Goal: Task Accomplishment & Management: Manage account settings

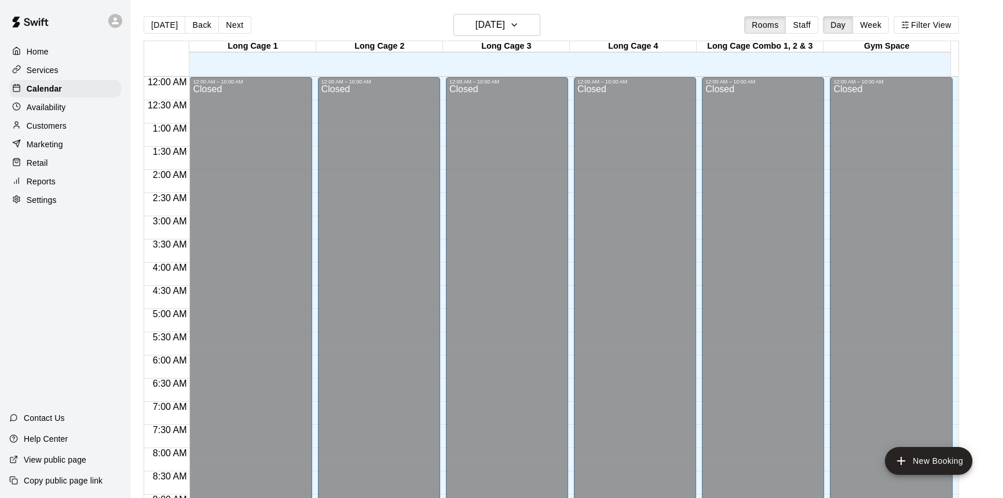
scroll to position [643, 0]
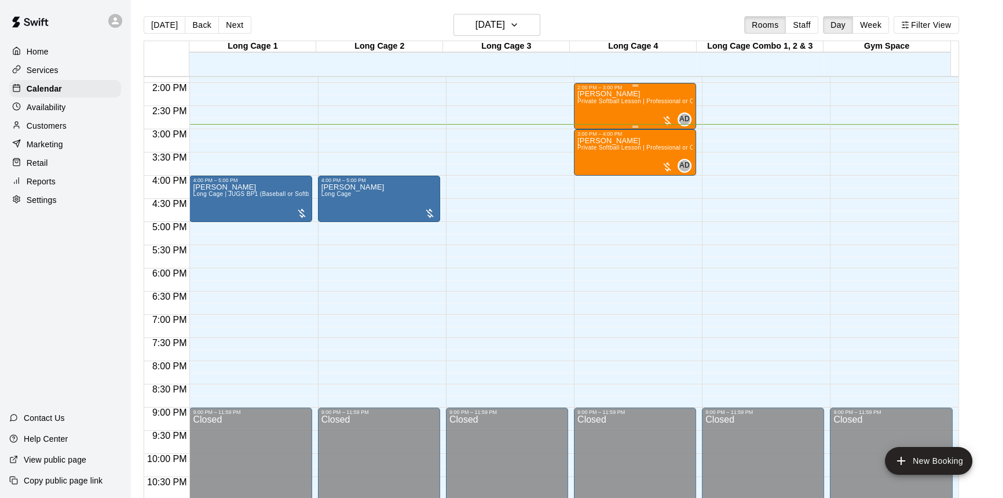
click at [636, 119] on div "Shealynn Lesson Private Softball Lesson | Professional or Collegiate Level Coac…" at bounding box center [635, 339] width 115 height 498
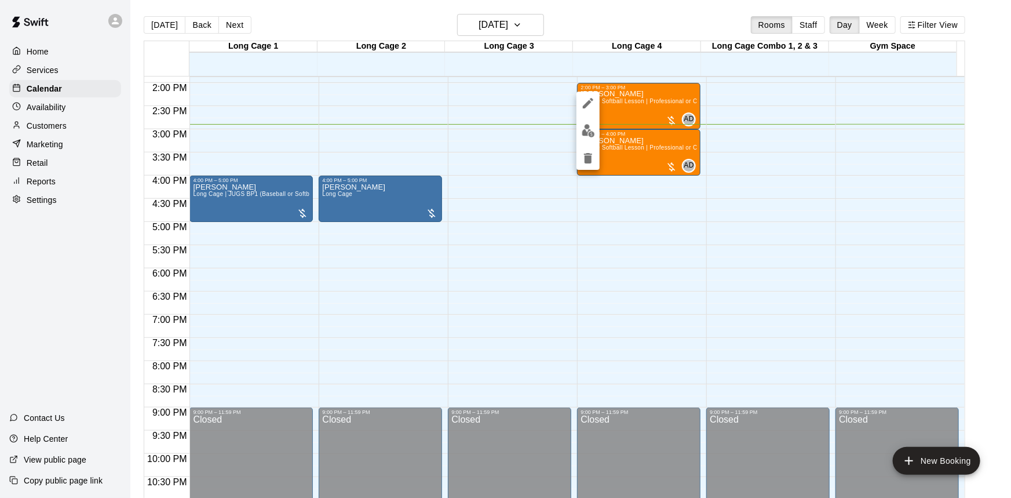
click at [583, 130] on img "edit" at bounding box center [588, 130] width 13 height 13
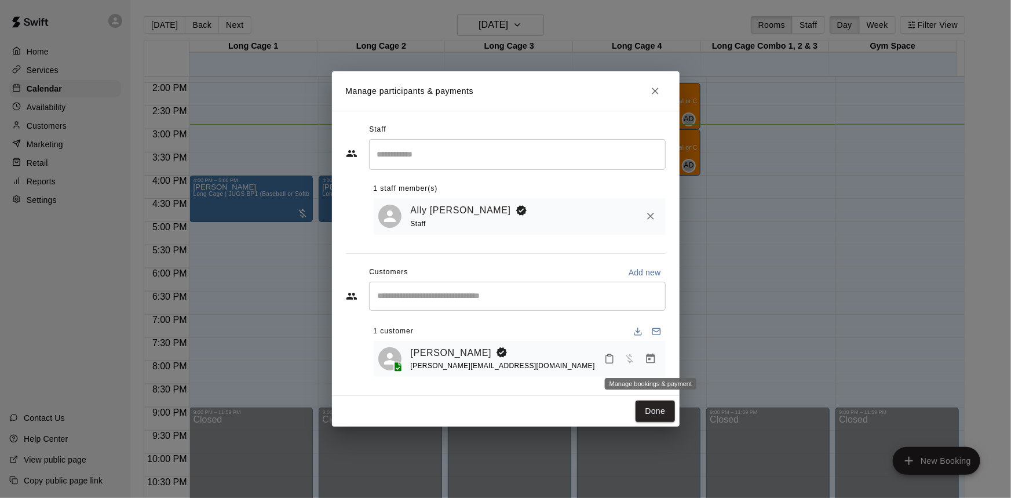
click at [656, 362] on button "Manage bookings & payment" at bounding box center [650, 358] width 21 height 21
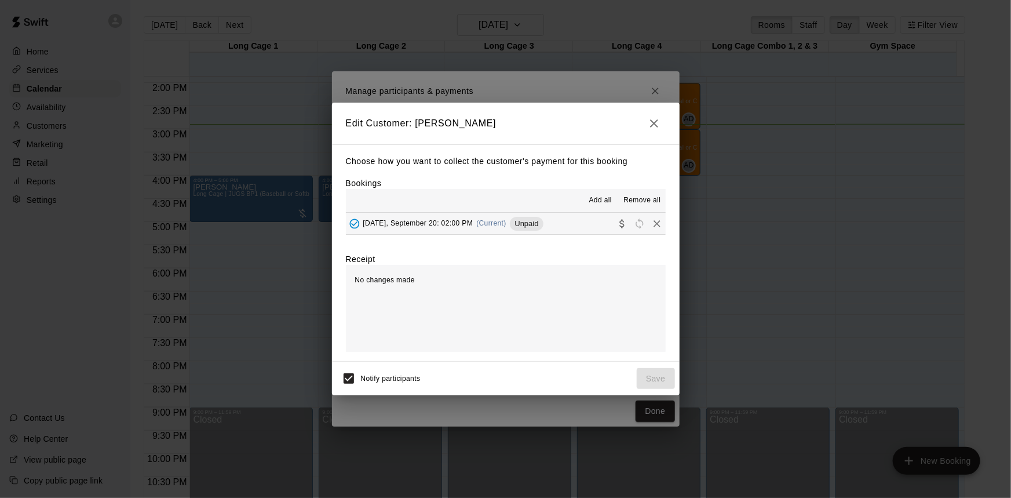
click at [543, 220] on span "Unpaid" at bounding box center [526, 223] width 33 height 9
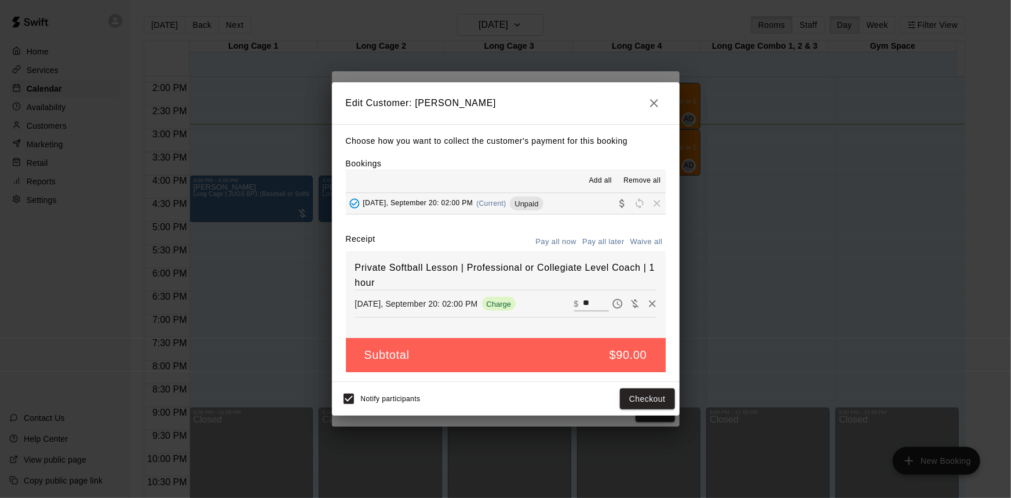
click at [588, 298] on div "​ $ **" at bounding box center [615, 303] width 82 height 17
click at [586, 298] on input "**" at bounding box center [595, 303] width 25 height 15
type input "**"
click at [625, 397] on button "Checkout" at bounding box center [647, 398] width 54 height 21
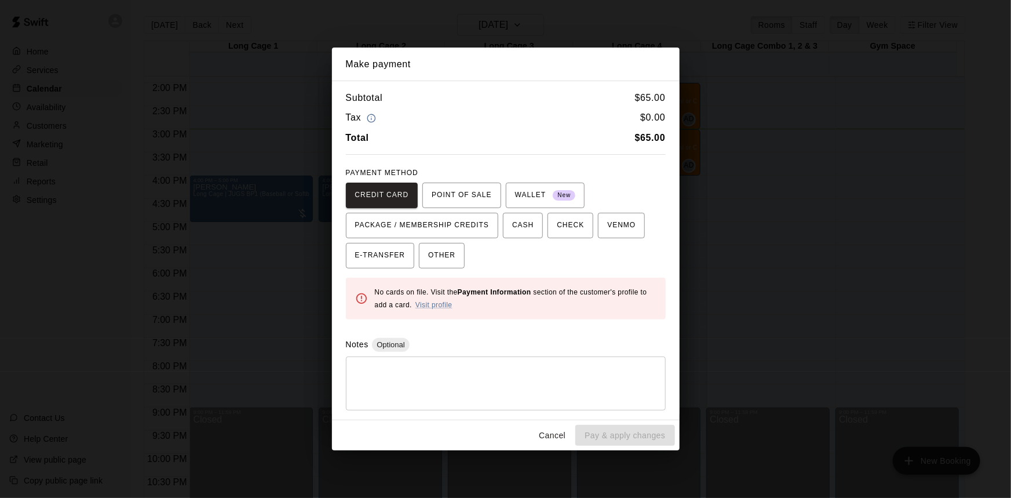
click at [494, 177] on div "PAYMENT METHOD CREDIT CARD POINT OF SALE WALLET New PACKAGE / MEMBERSHIP CREDIT…" at bounding box center [506, 216] width 320 height 104
click at [488, 192] on span "POINT OF SALE" at bounding box center [462, 195] width 60 height 19
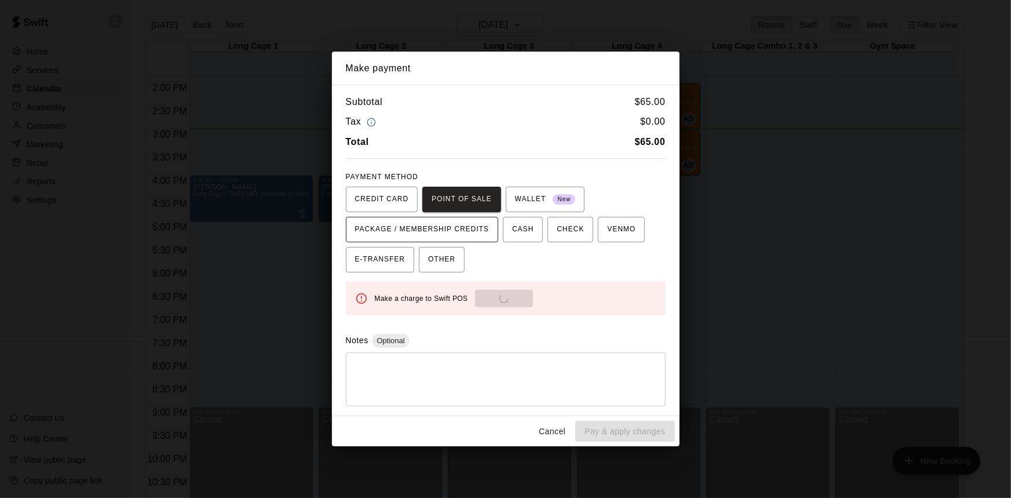
click at [446, 226] on span "PACKAGE / MEMBERSHIP CREDITS" at bounding box center [422, 229] width 134 height 19
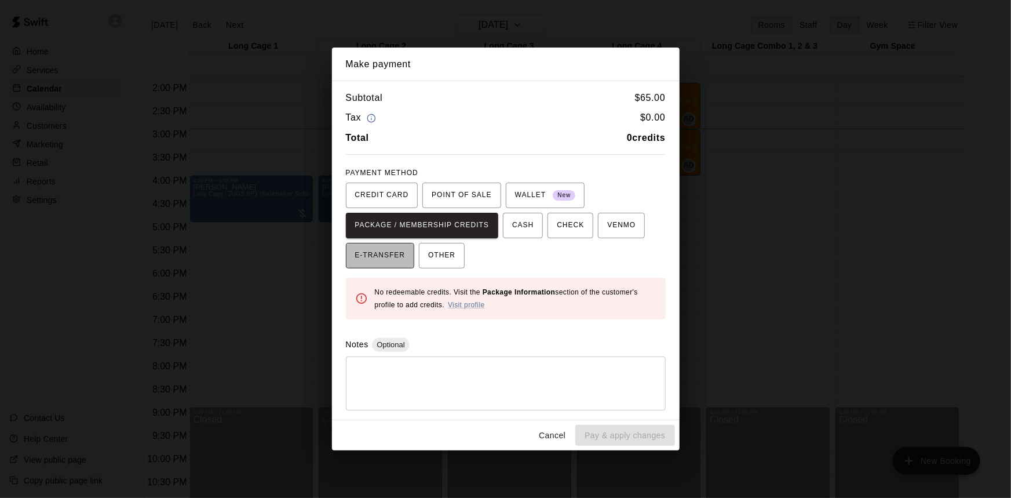
click at [391, 266] on button "E-TRANSFER" at bounding box center [380, 255] width 69 height 25
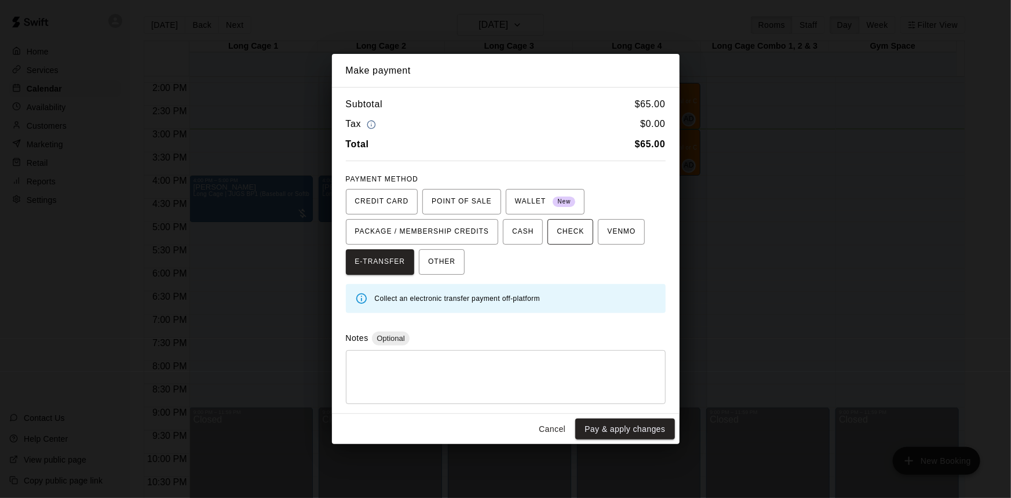
click at [590, 233] on button "CHECK" at bounding box center [570, 231] width 46 height 25
click at [616, 231] on span "VENMO" at bounding box center [621, 231] width 28 height 19
click at [531, 240] on span "CASH" at bounding box center [522, 231] width 21 height 19
click at [397, 203] on span "CREDIT CARD" at bounding box center [382, 201] width 54 height 19
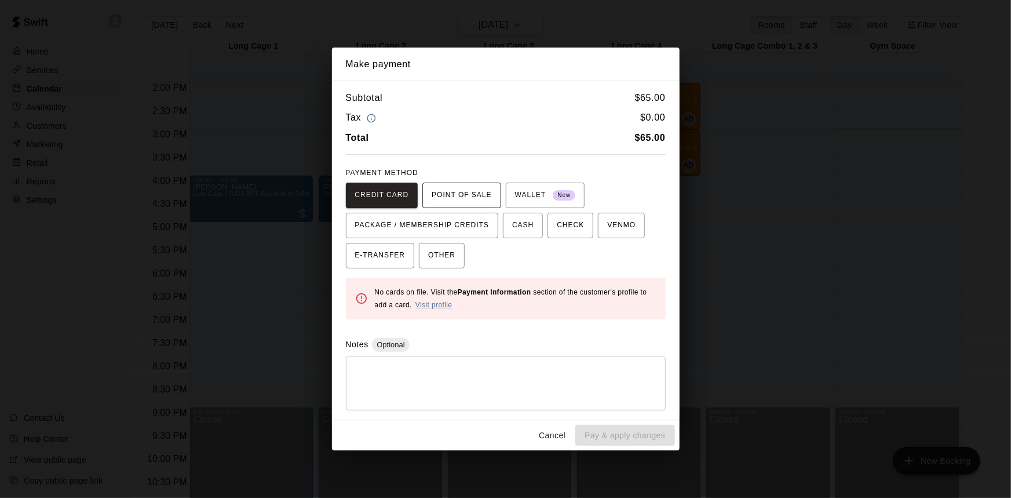
click at [449, 196] on span "POINT OF SALE" at bounding box center [462, 195] width 60 height 19
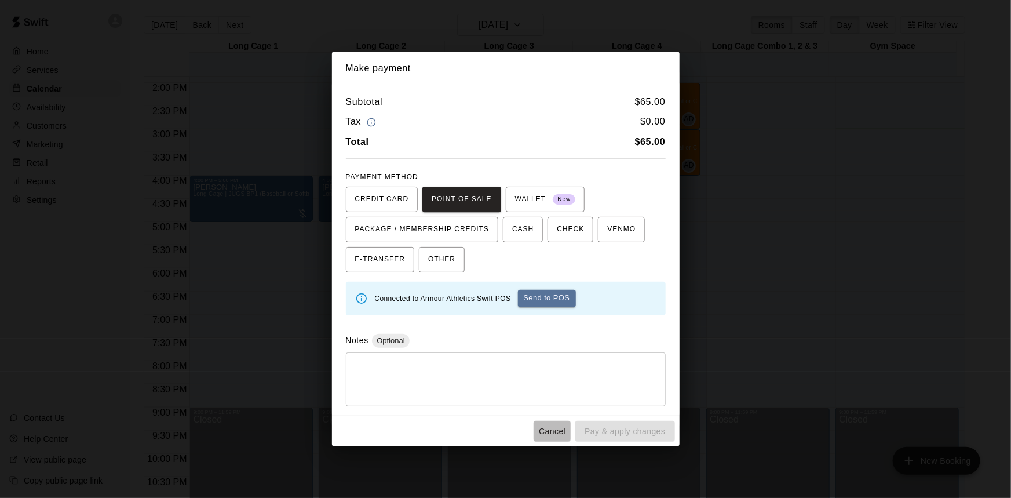
click at [560, 429] on button "Cancel" at bounding box center [552, 431] width 37 height 21
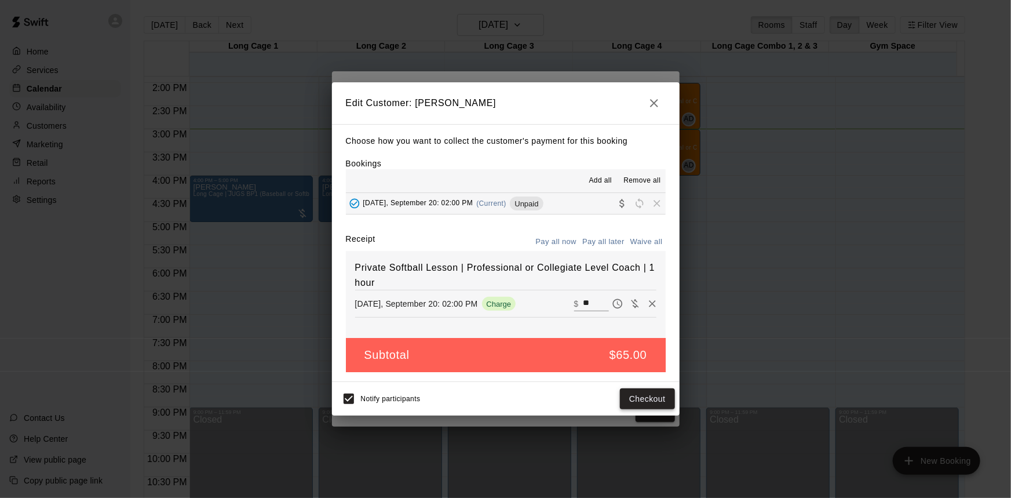
click at [652, 401] on button "Checkout" at bounding box center [647, 398] width 54 height 21
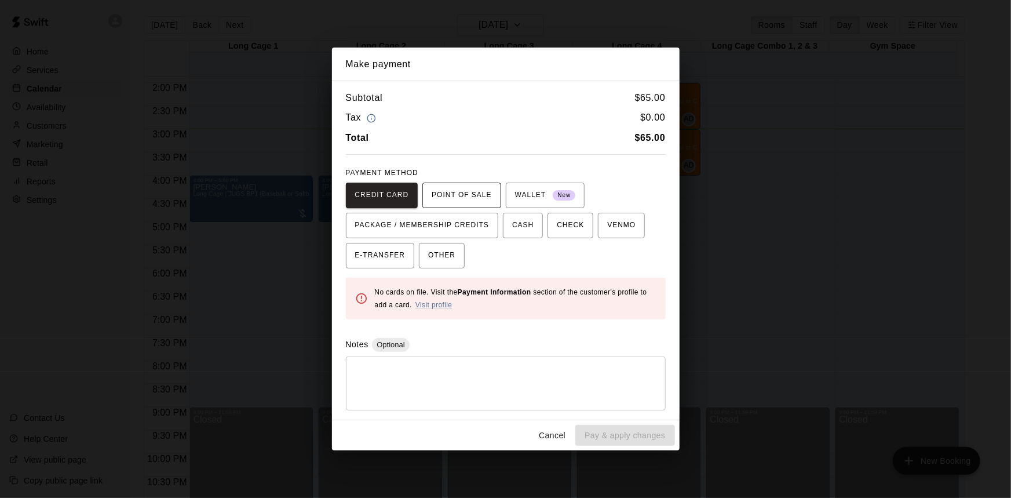
click at [463, 203] on span "POINT OF SALE" at bounding box center [462, 195] width 60 height 19
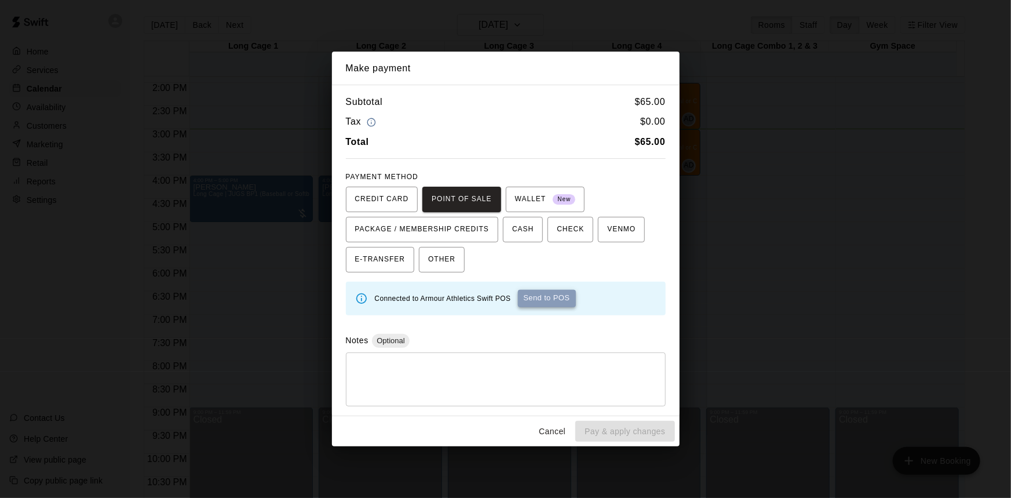
click at [552, 302] on button "Send to POS" at bounding box center [547, 298] width 58 height 17
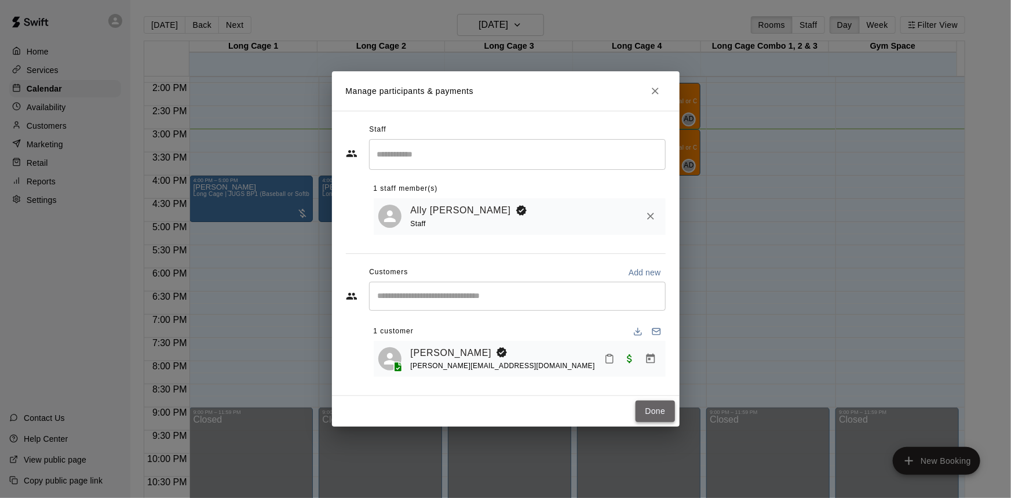
click at [655, 415] on button "Done" at bounding box center [655, 410] width 39 height 21
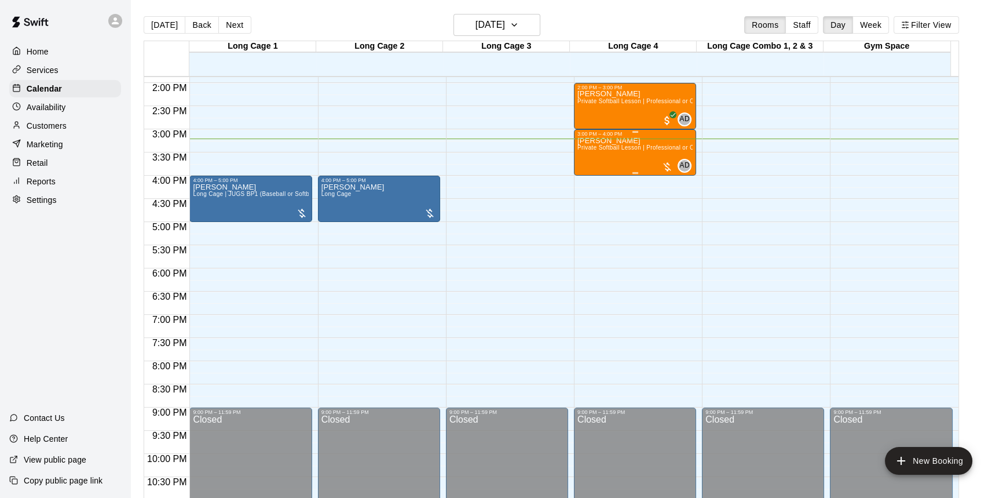
click at [603, 159] on div "Ashlyn Lesson Private Softball Lesson | Professional or Collegiate Level Coach …" at bounding box center [635, 386] width 115 height 498
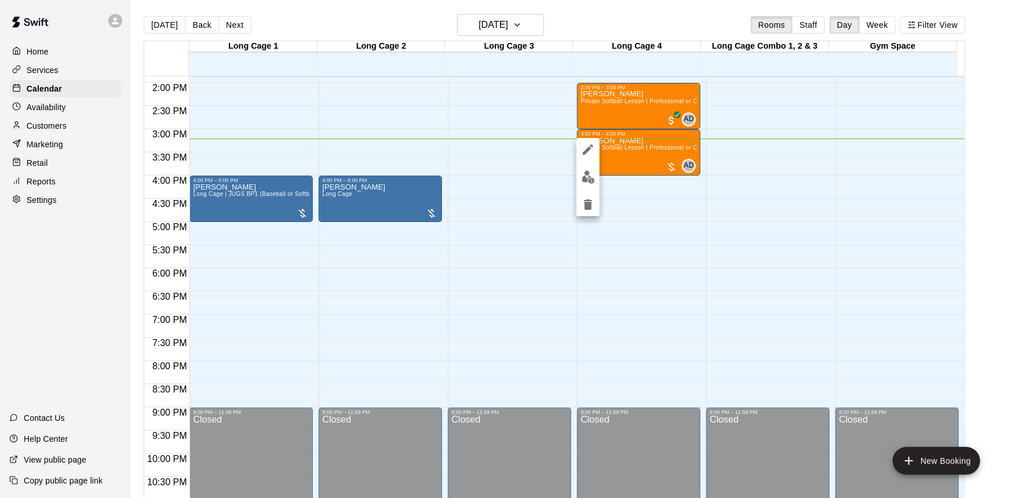
click at [590, 166] on button "edit" at bounding box center [587, 177] width 23 height 23
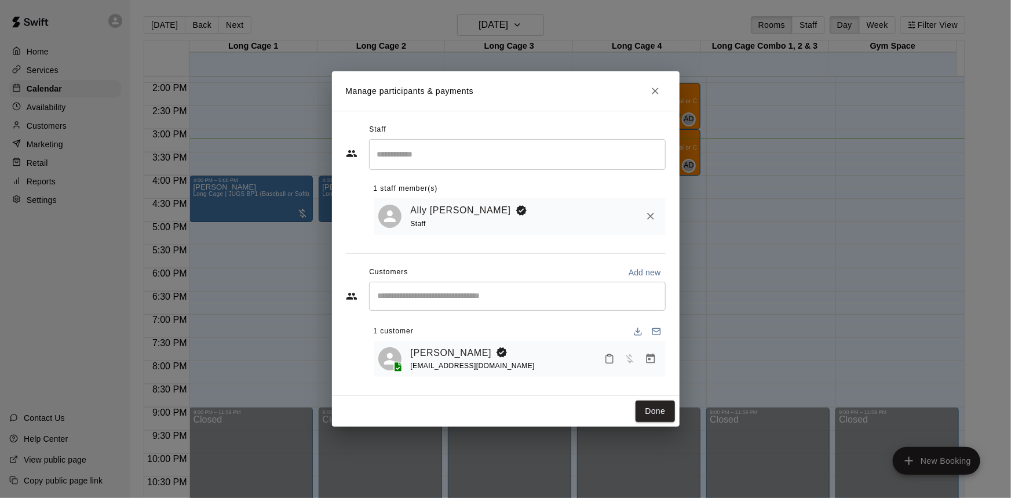
drag, startPoint x: 651, startPoint y: 361, endPoint x: 639, endPoint y: 372, distance: 16.0
click at [640, 371] on div "Ashlyn Warinner rwap10904@yahoo.com" at bounding box center [536, 358] width 250 height 27
click at [647, 361] on icon "Manage bookings & payment" at bounding box center [650, 358] width 9 height 10
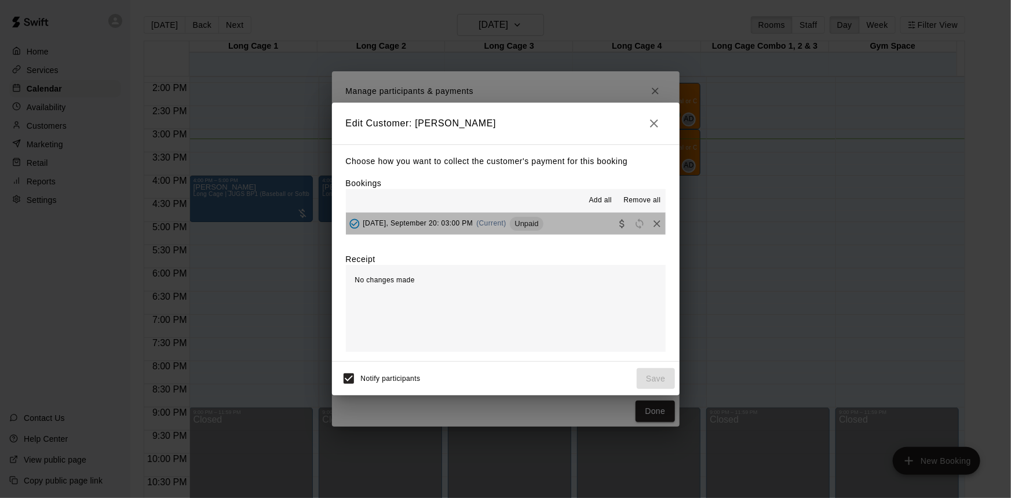
click at [508, 220] on div "Saturday, September 20: 03:00 PM (Current) Unpaid" at bounding box center [445, 223] width 198 height 17
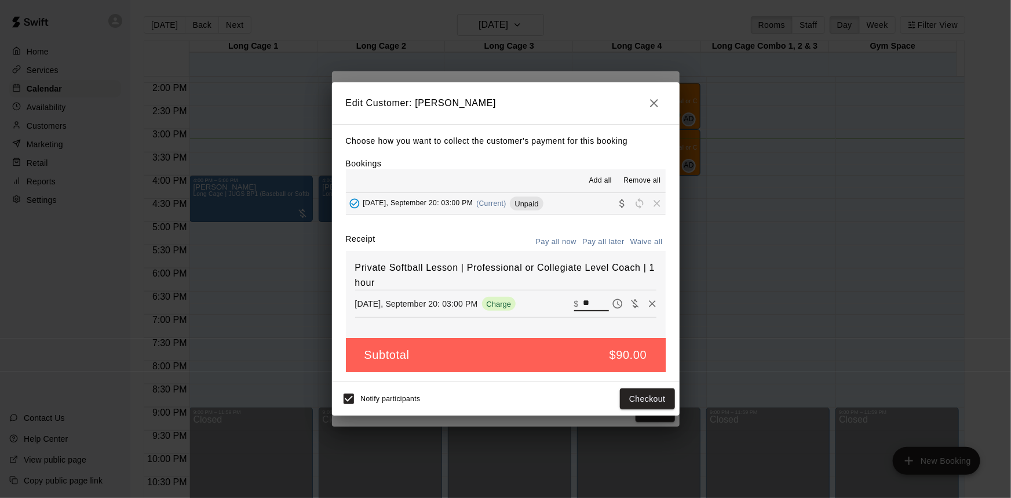
click at [583, 301] on input "**" at bounding box center [595, 303] width 25 height 15
click at [583, 302] on input "**" at bounding box center [595, 303] width 25 height 15
type input "**"
click at [648, 404] on button "Checkout" at bounding box center [647, 398] width 54 height 21
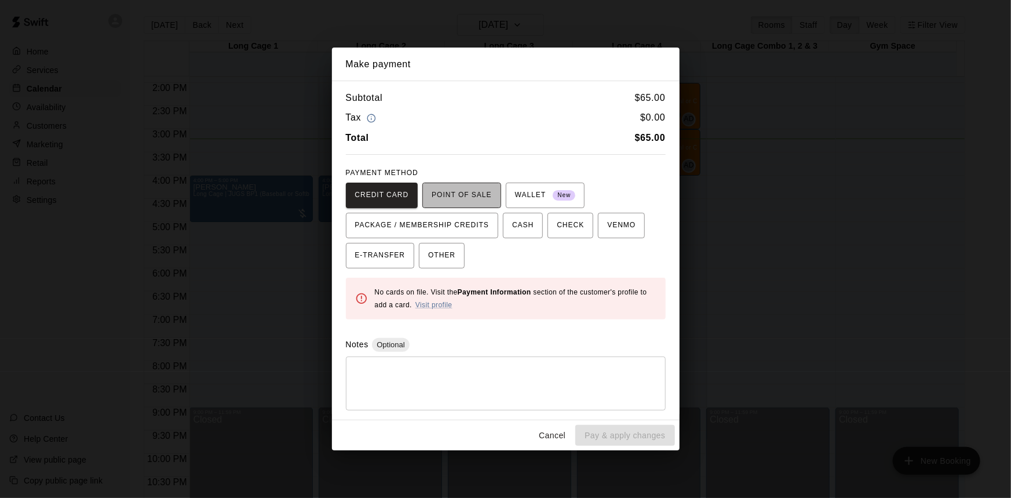
click at [475, 207] on button "POINT OF SALE" at bounding box center [461, 194] width 78 height 25
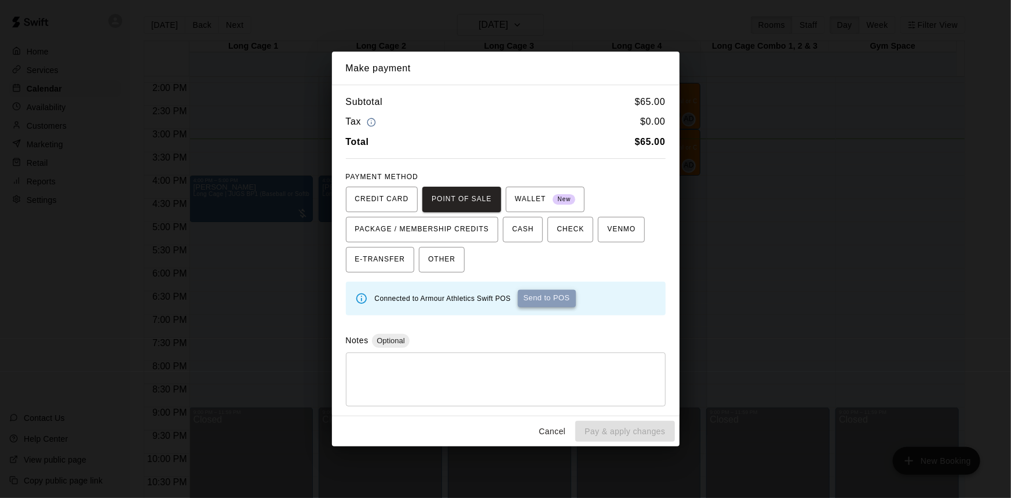
click at [550, 300] on button "Send to POS" at bounding box center [547, 298] width 58 height 17
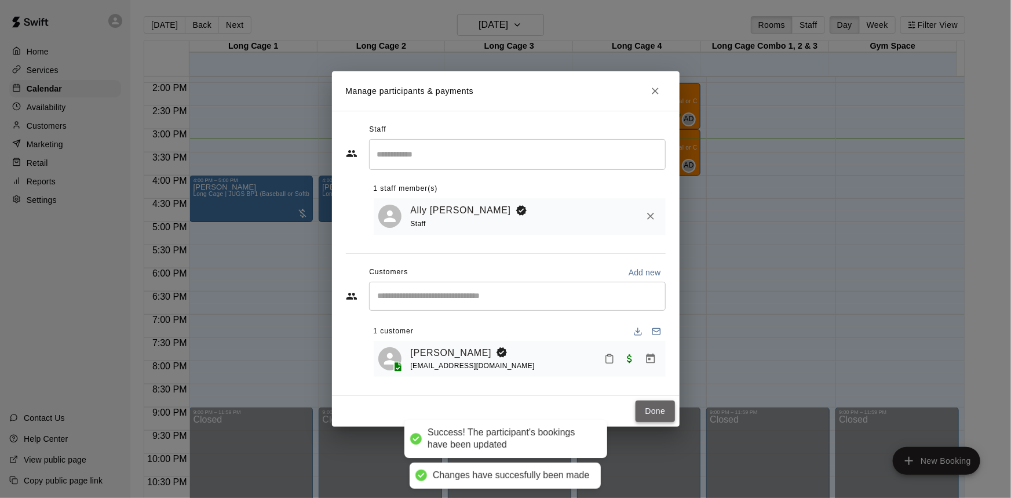
click at [659, 411] on button "Done" at bounding box center [655, 410] width 39 height 21
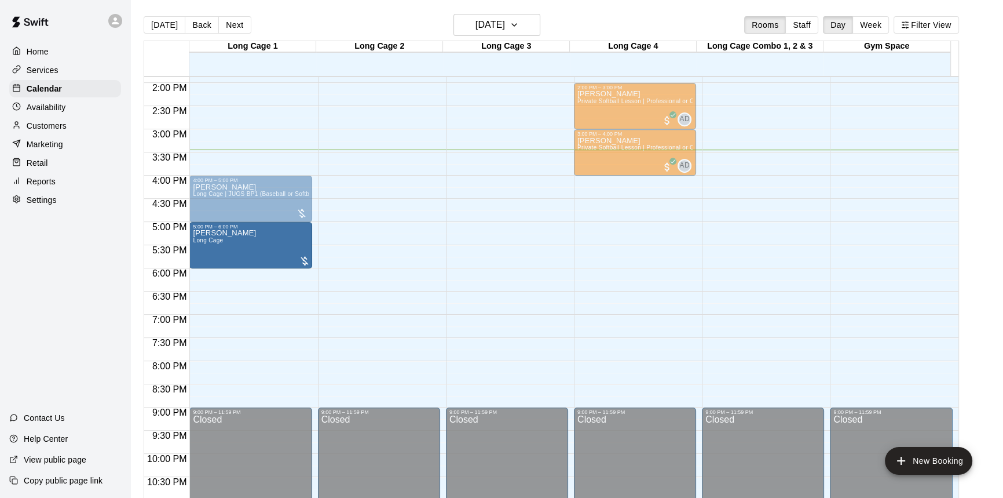
drag, startPoint x: 357, startPoint y: 199, endPoint x: 260, endPoint y: 255, distance: 111.9
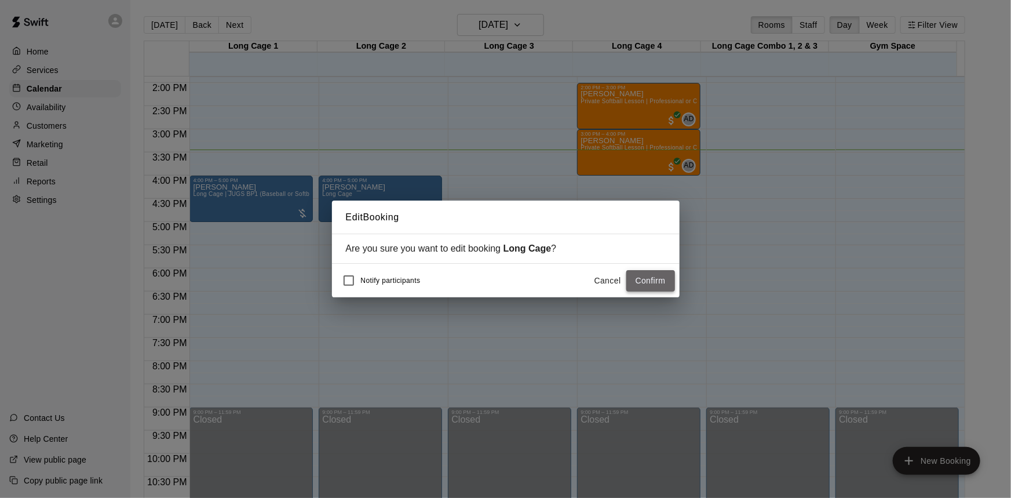
click at [635, 277] on button "Confirm" at bounding box center [650, 280] width 49 height 21
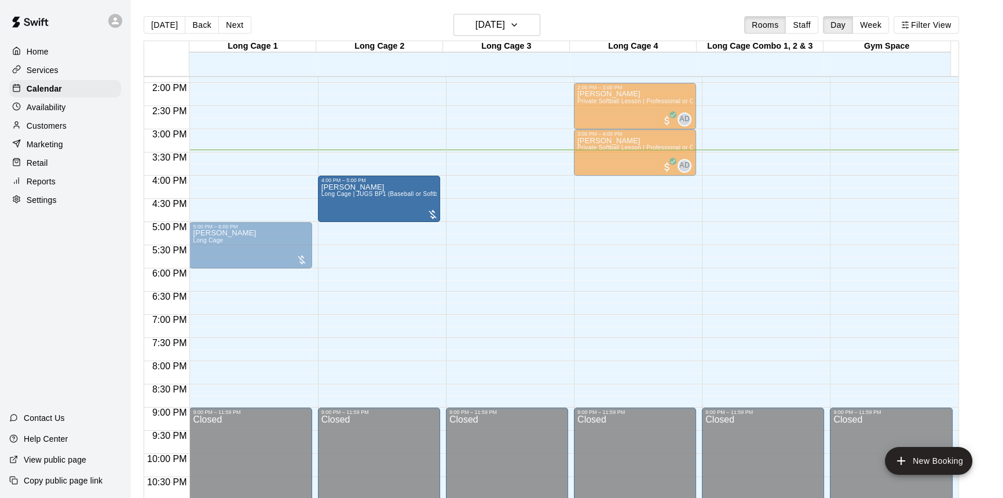
drag, startPoint x: 247, startPoint y: 198, endPoint x: 351, endPoint y: 209, distance: 104.2
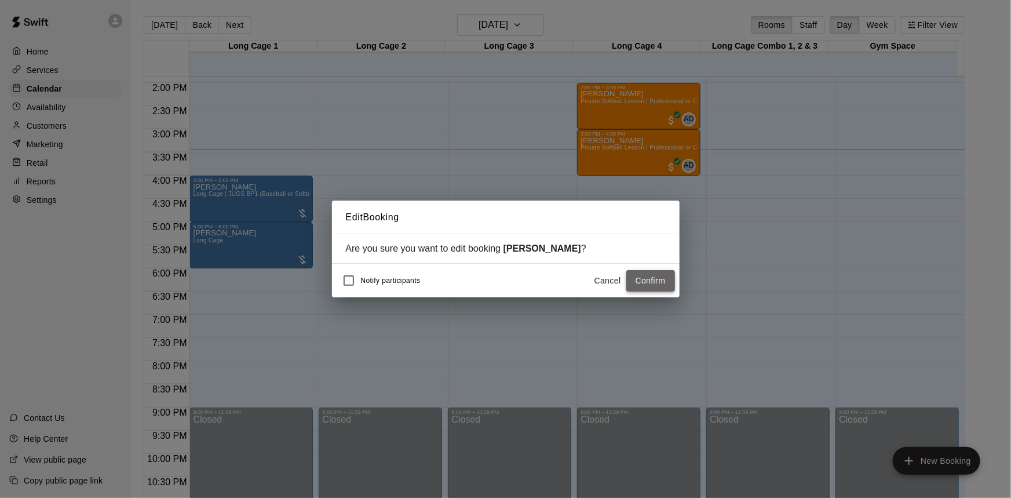
click at [645, 276] on button "Confirm" at bounding box center [650, 280] width 49 height 21
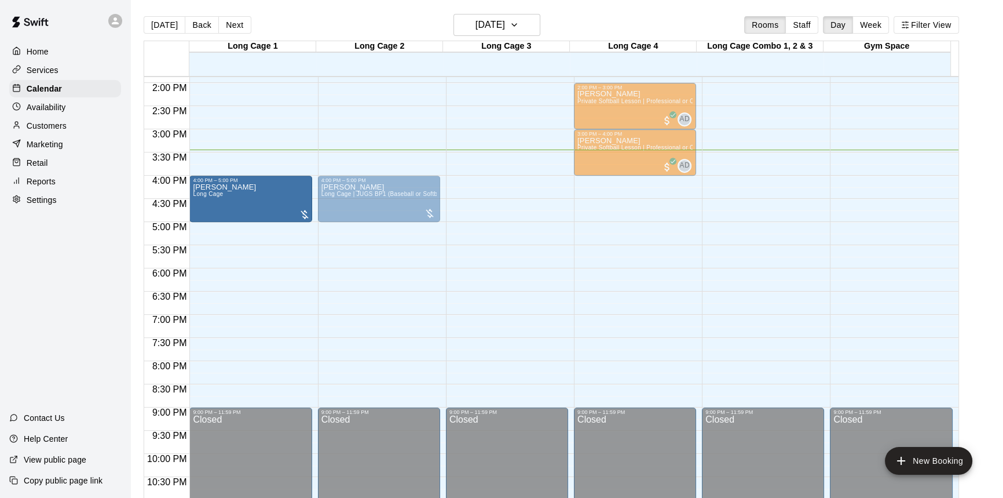
drag, startPoint x: 250, startPoint y: 257, endPoint x: 254, endPoint y: 213, distance: 44.2
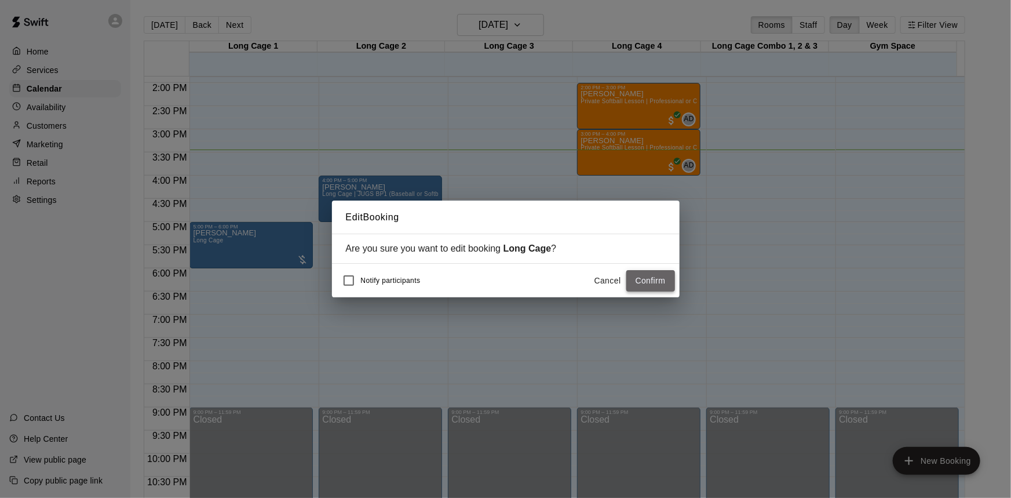
click at [639, 279] on button "Confirm" at bounding box center [650, 280] width 49 height 21
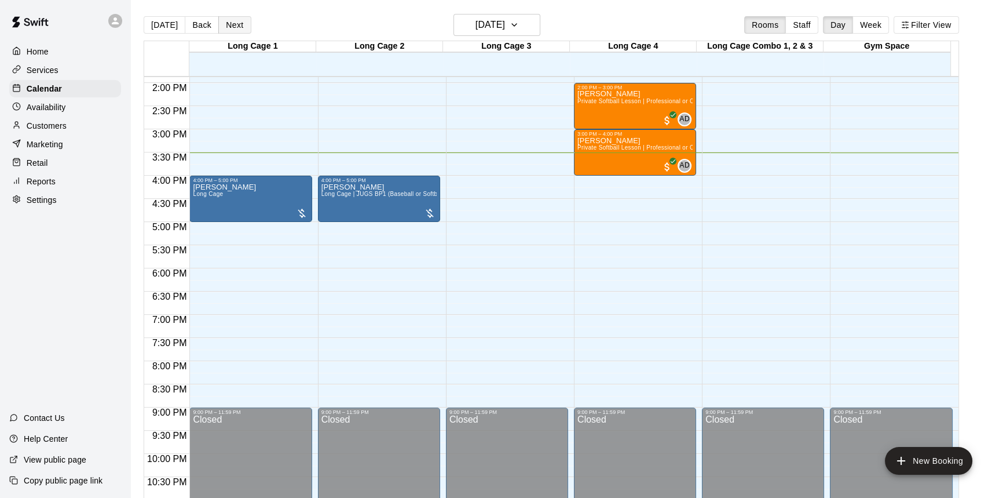
click at [244, 23] on button "Next" at bounding box center [234, 24] width 32 height 17
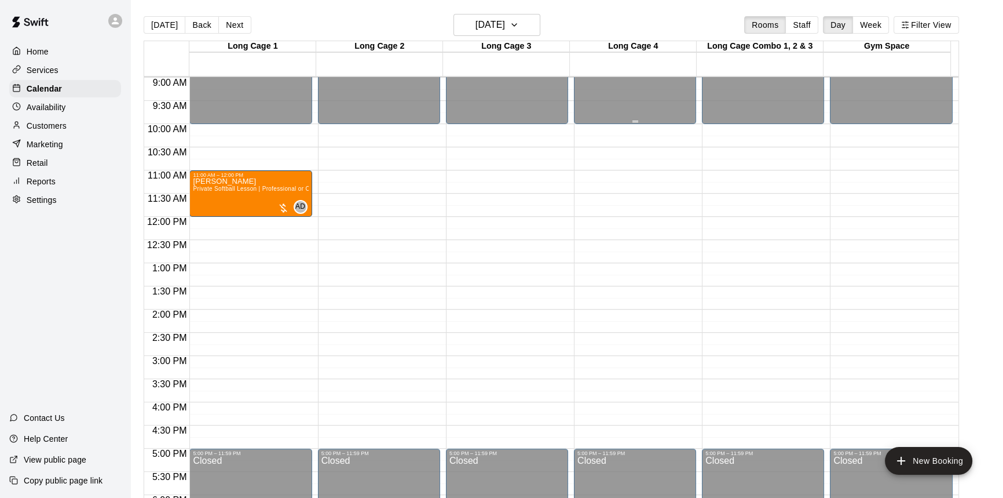
scroll to position [415, 0]
click at [204, 24] on button "Back" at bounding box center [202, 24] width 34 height 17
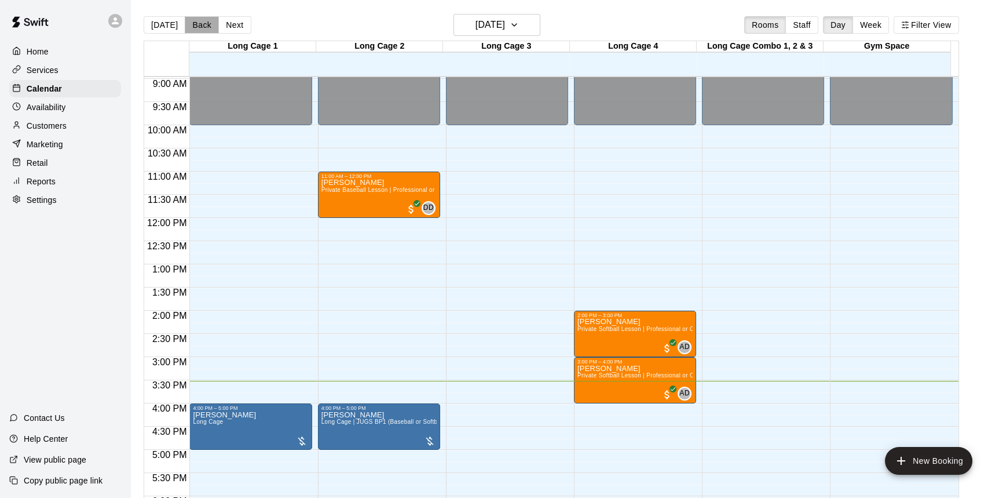
click at [204, 24] on button "Back" at bounding box center [202, 24] width 34 height 17
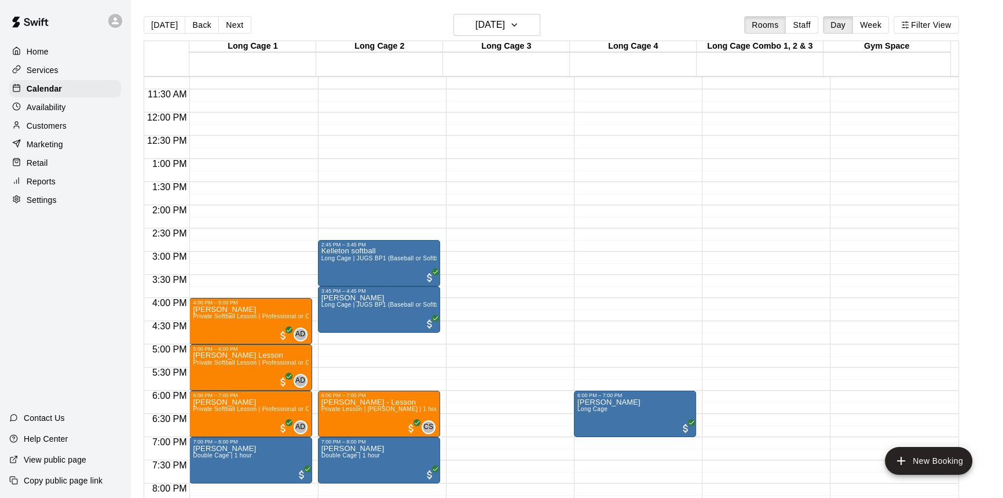
scroll to position [574, 0]
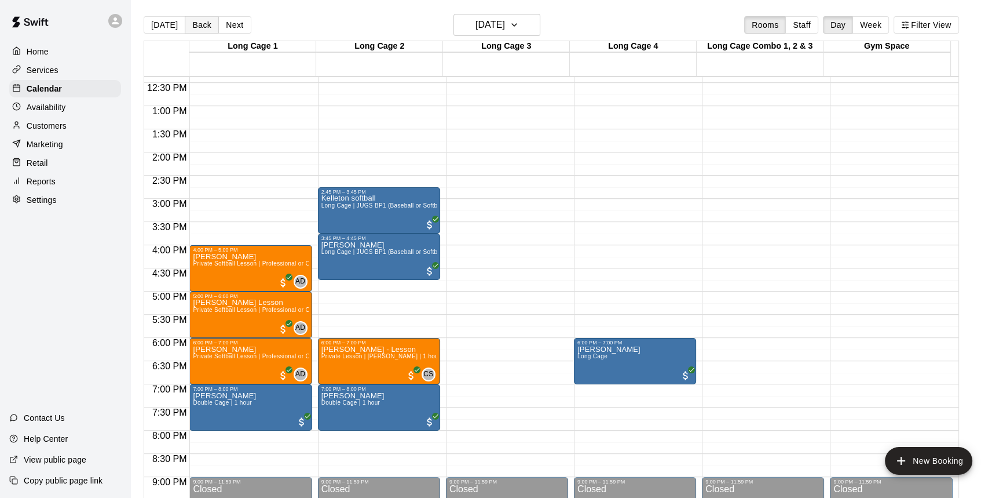
click at [203, 33] on button "Back" at bounding box center [202, 24] width 34 height 17
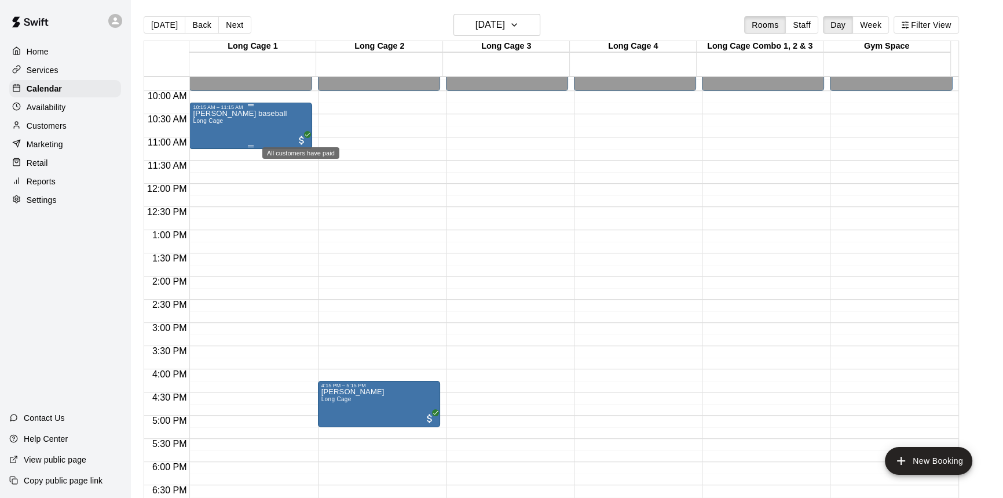
scroll to position [468, 0]
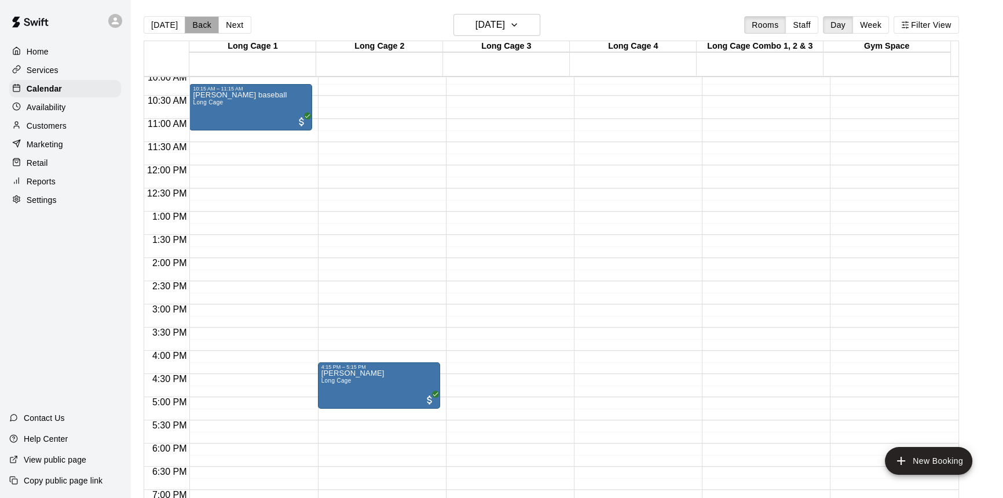
click at [185, 26] on button "Back" at bounding box center [202, 24] width 34 height 17
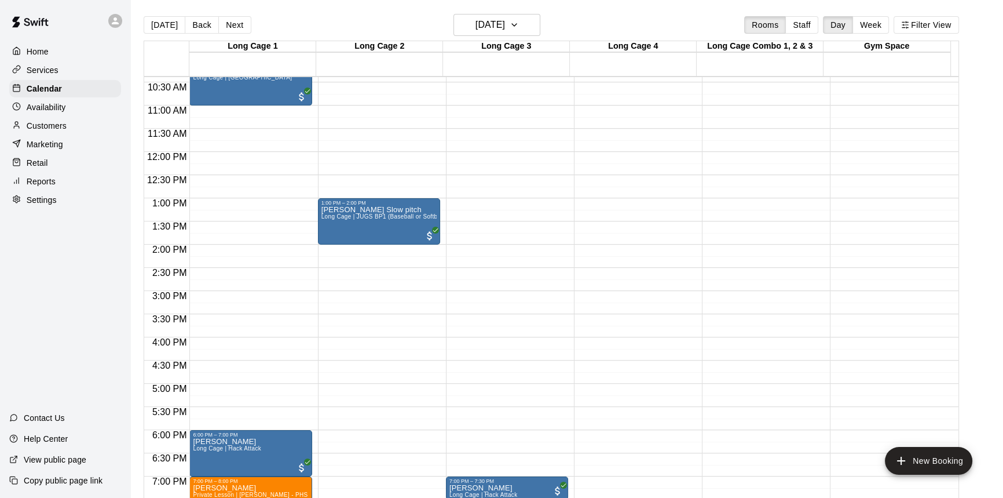
scroll to position [574, 0]
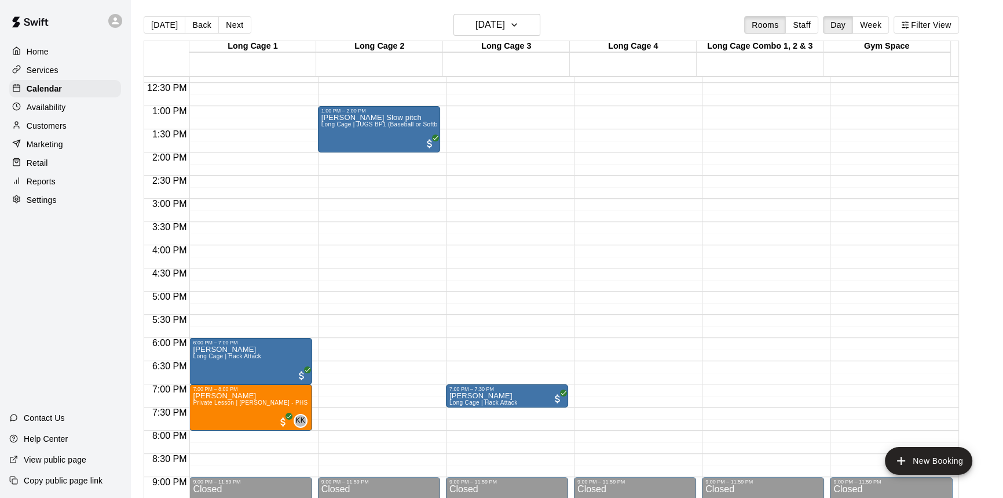
click at [63, 139] on div "Marketing" at bounding box center [65, 144] width 112 height 17
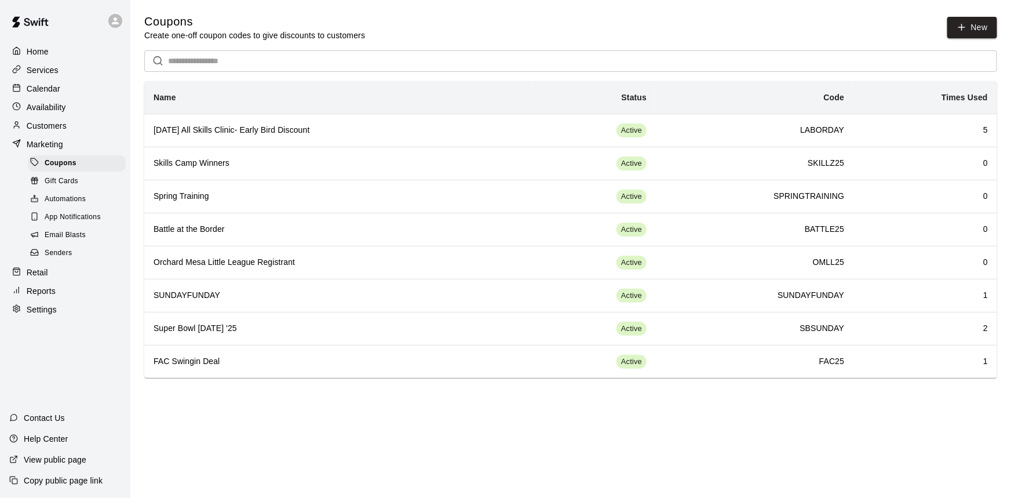
click at [41, 278] on p "Retail" at bounding box center [37, 272] width 21 height 12
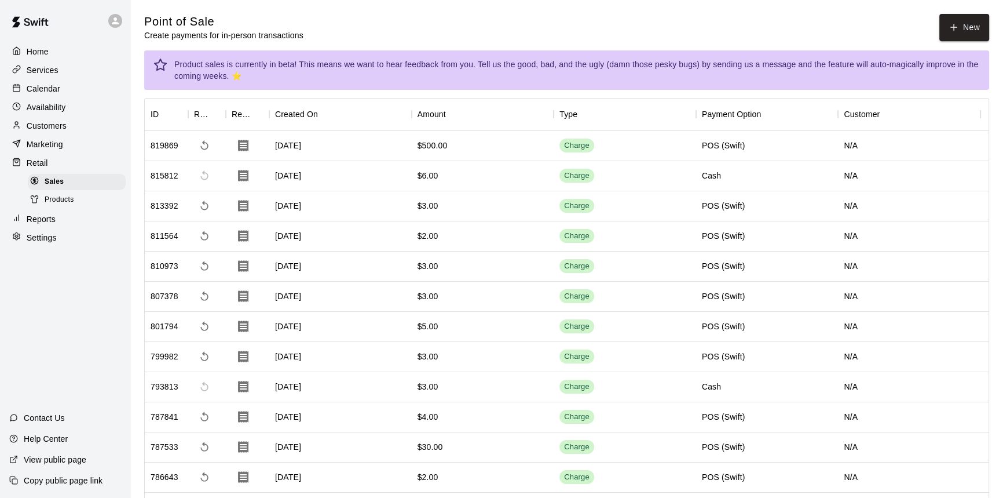
click at [64, 195] on div "Products" at bounding box center [77, 200] width 98 height 16
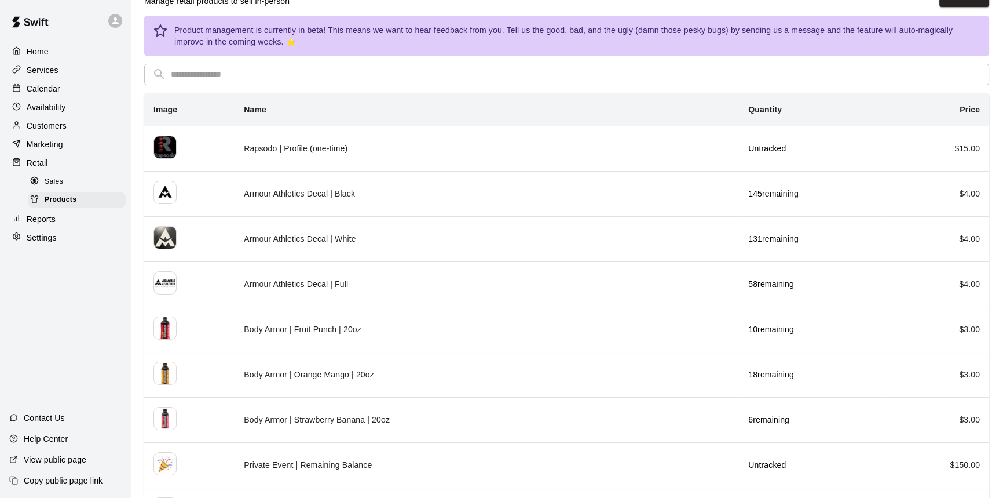
scroll to position [52, 0]
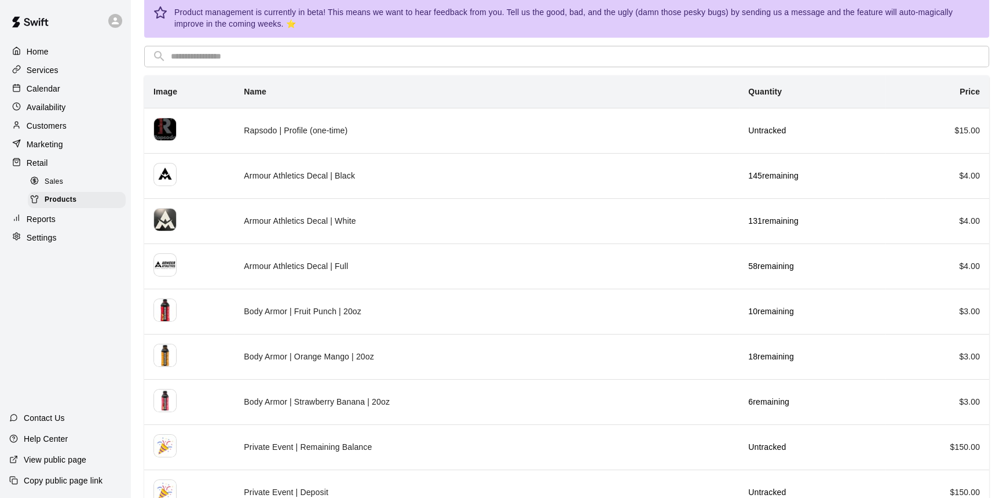
click at [43, 224] on p "Reports" at bounding box center [41, 219] width 29 height 12
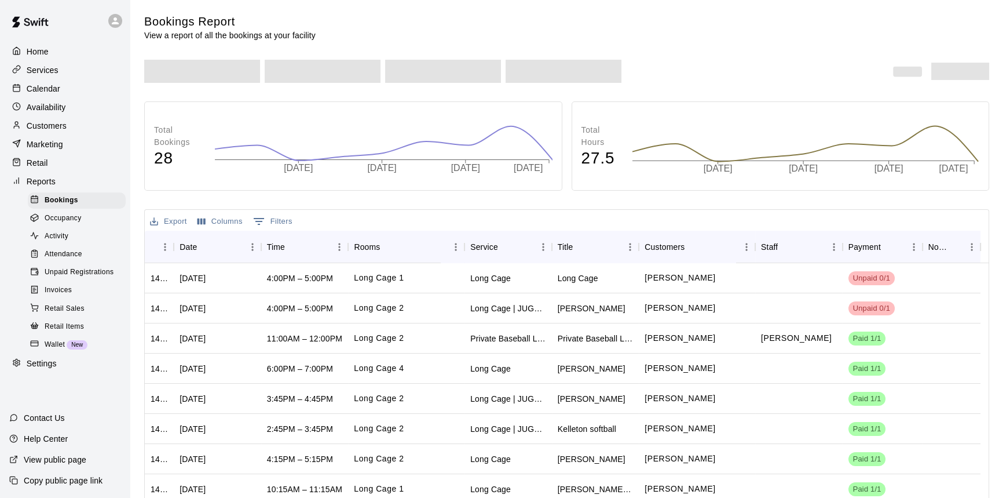
click at [58, 132] on p "Customers" at bounding box center [47, 126] width 40 height 12
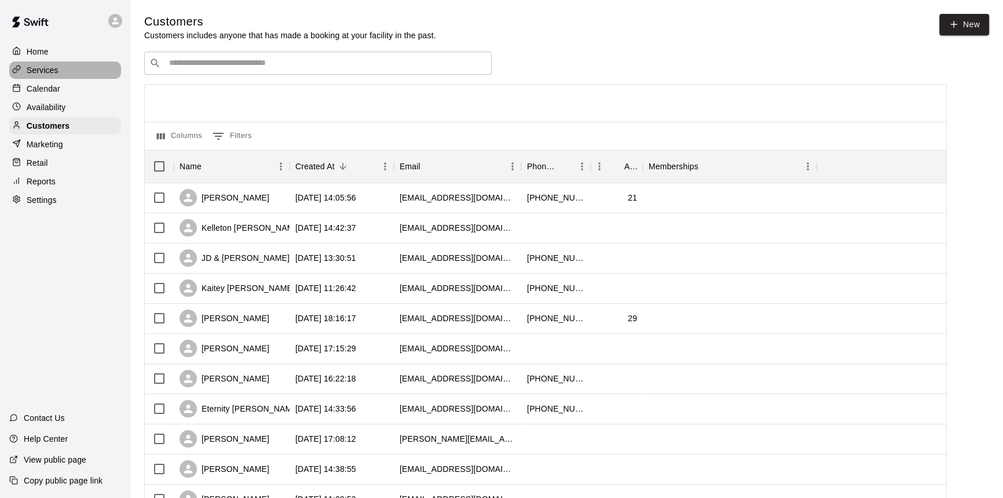
click at [66, 71] on div "Services" at bounding box center [65, 69] width 112 height 17
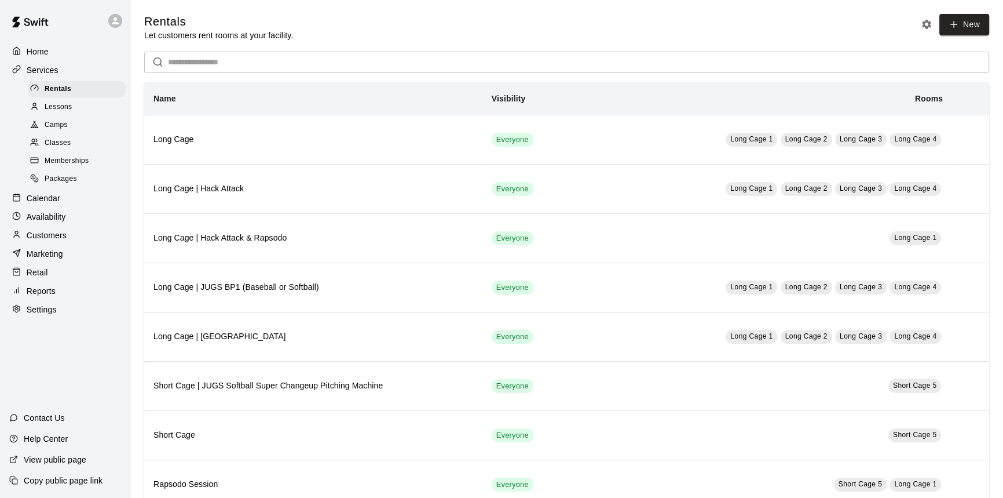
click at [53, 158] on div "Memberships" at bounding box center [77, 161] width 98 height 16
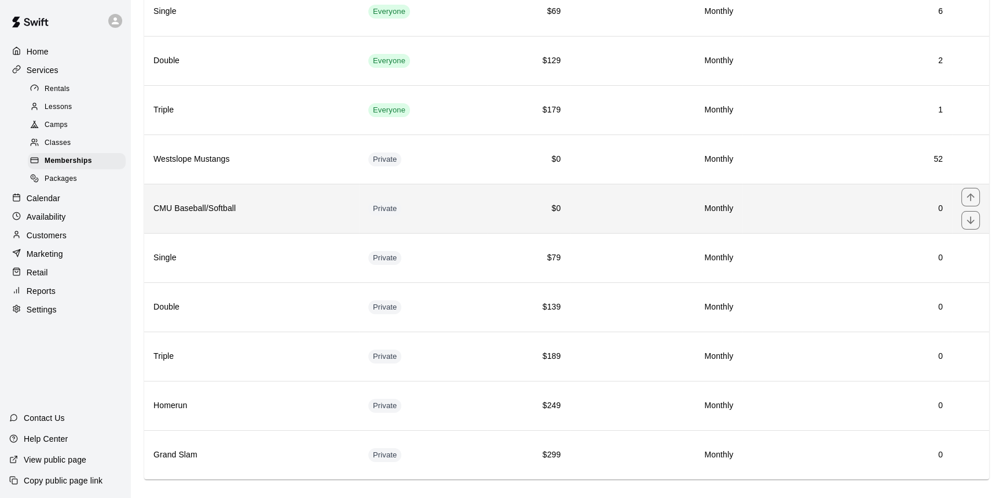
scroll to position [140, 0]
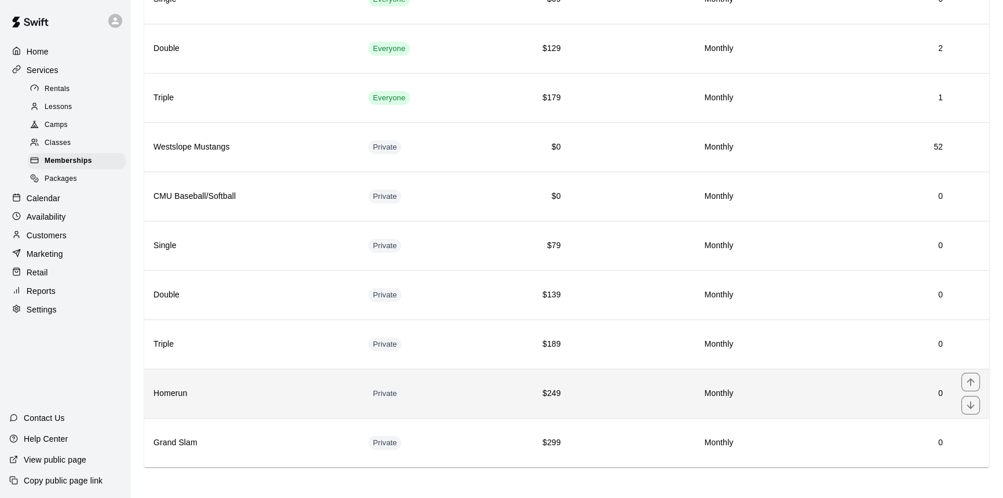
click at [545, 395] on h6 "$249" at bounding box center [529, 393] width 64 height 13
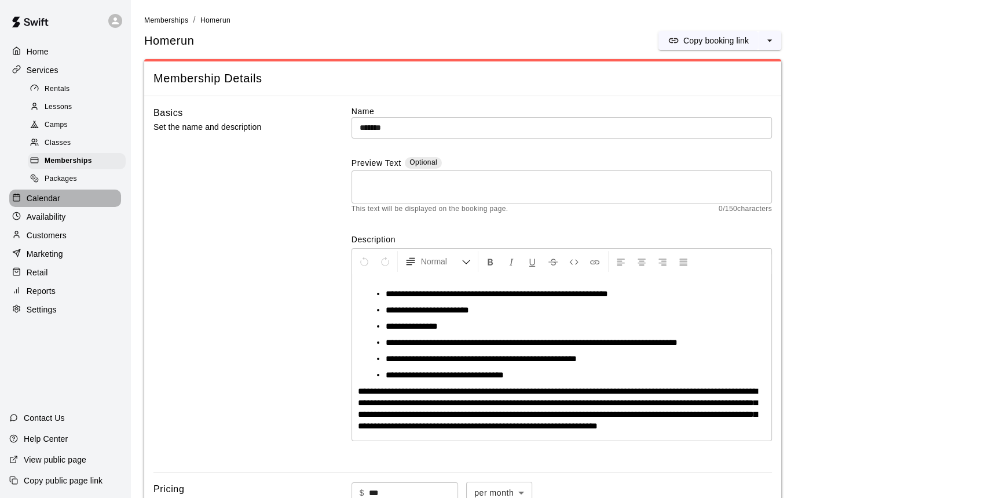
click at [48, 203] on p "Calendar" at bounding box center [44, 198] width 34 height 12
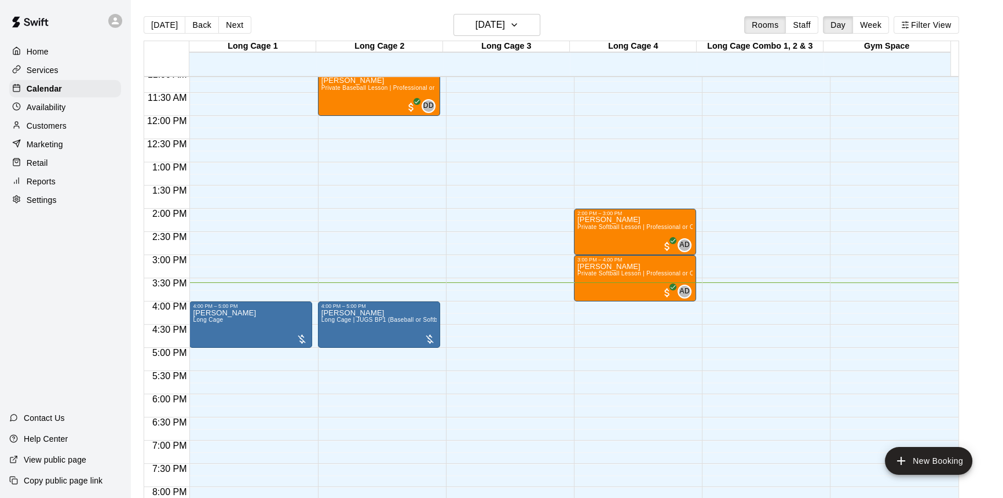
scroll to position [485, 0]
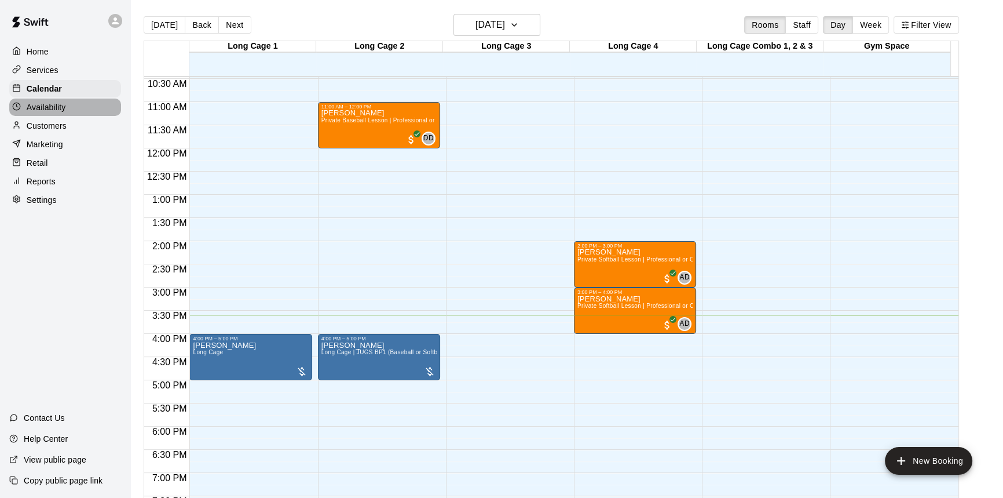
click at [34, 108] on p "Availability" at bounding box center [46, 107] width 39 height 12
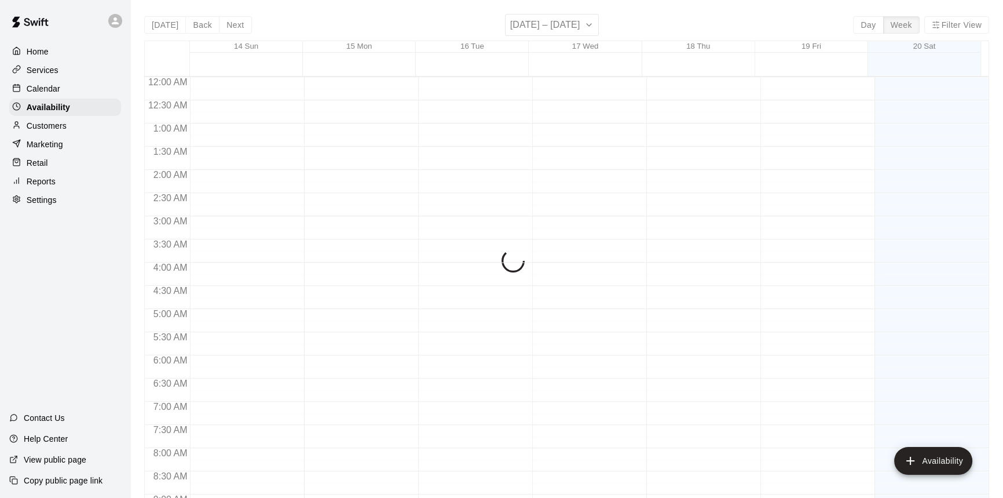
scroll to position [678, 0]
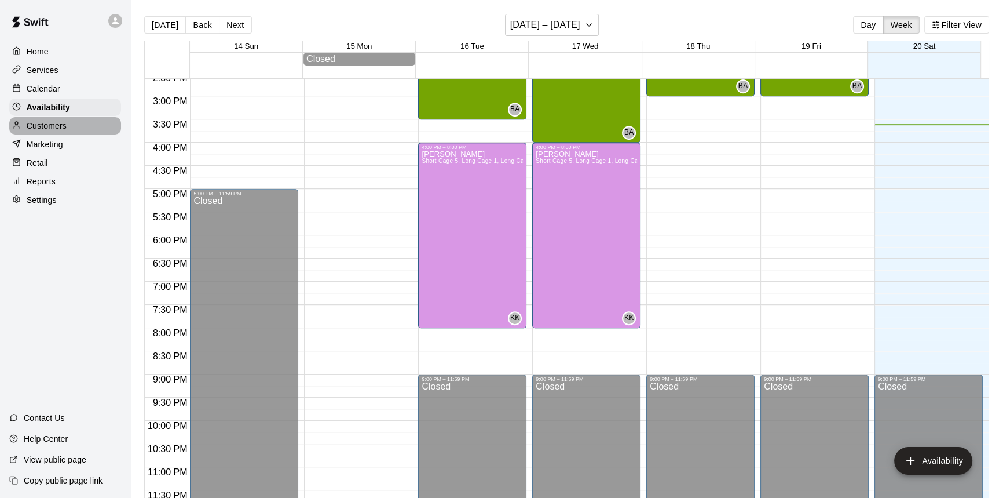
click at [59, 125] on p "Customers" at bounding box center [47, 126] width 40 height 12
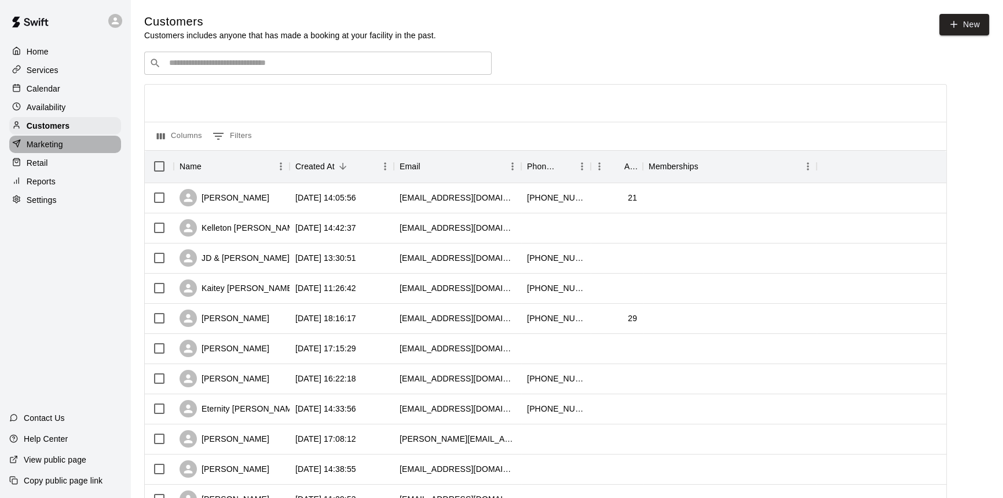
click at [58, 147] on p "Marketing" at bounding box center [45, 144] width 36 height 12
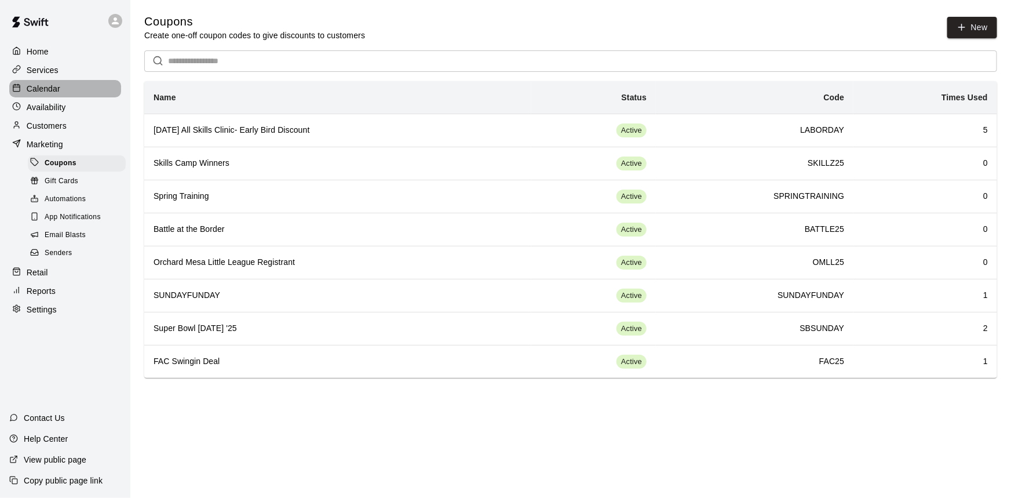
click at [64, 81] on div "Calendar" at bounding box center [65, 88] width 112 height 17
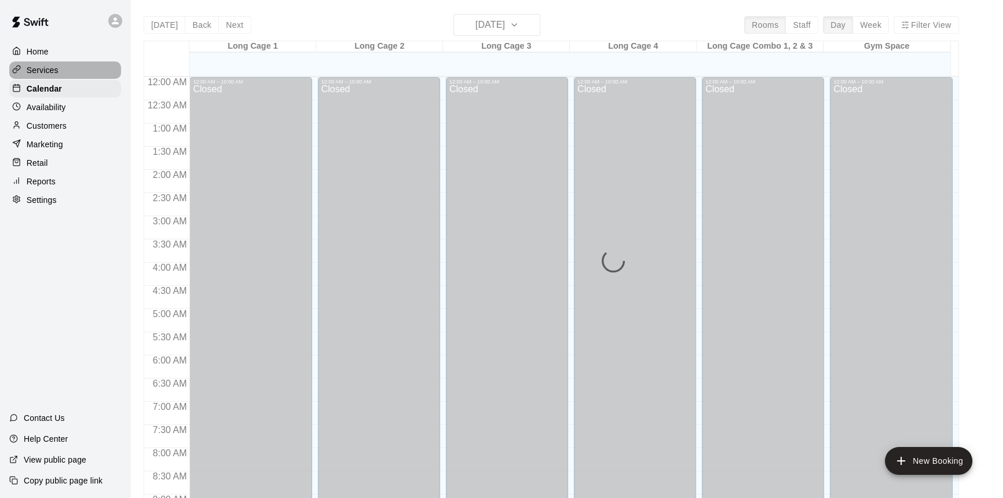
click at [66, 75] on div "Services" at bounding box center [65, 69] width 112 height 17
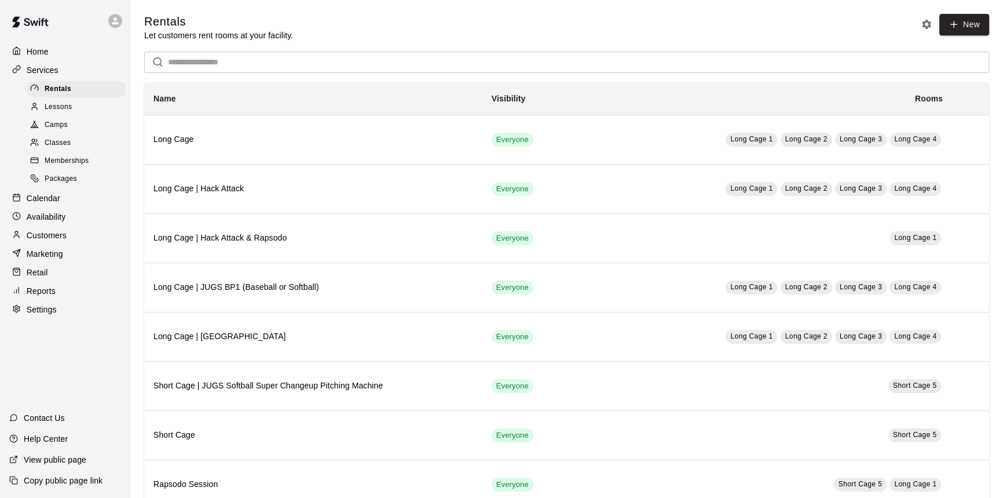
click at [64, 160] on span "Memberships" at bounding box center [67, 161] width 44 height 12
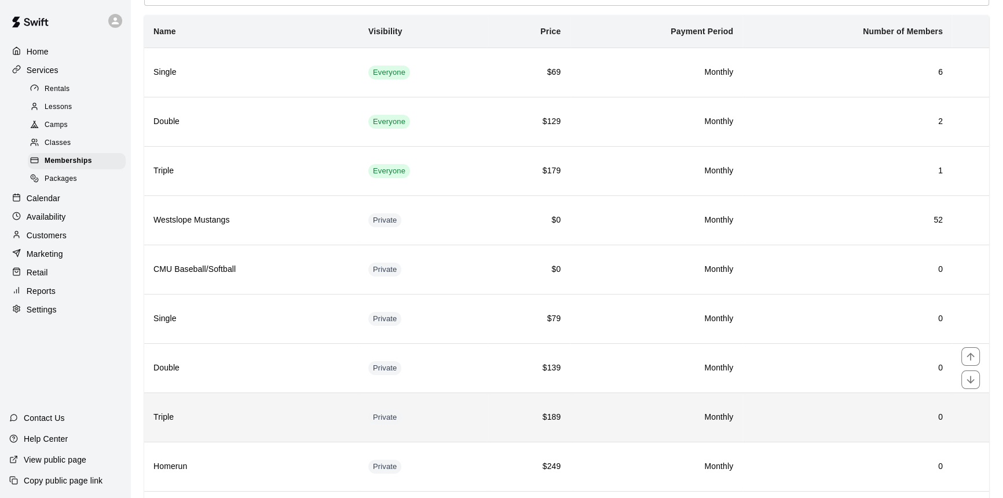
scroll to position [140, 0]
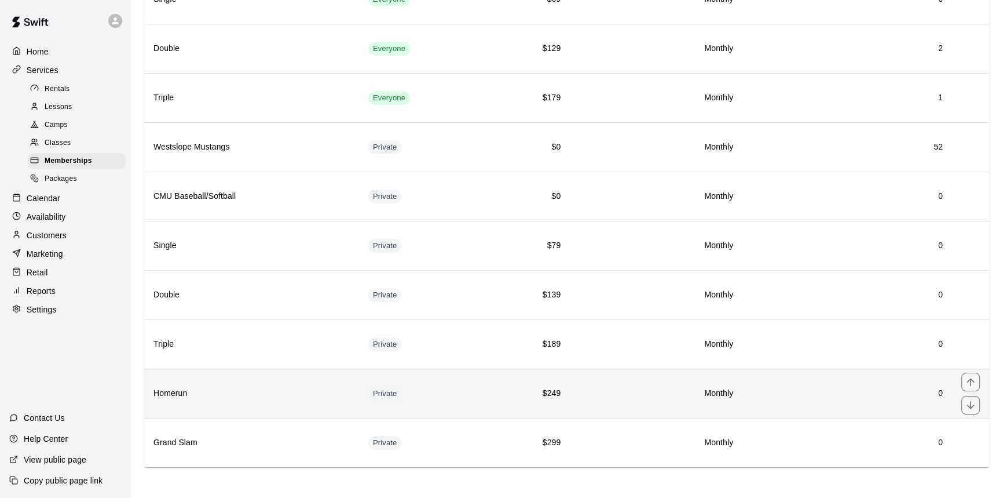
click at [235, 371] on th "Homerun" at bounding box center [251, 392] width 215 height 49
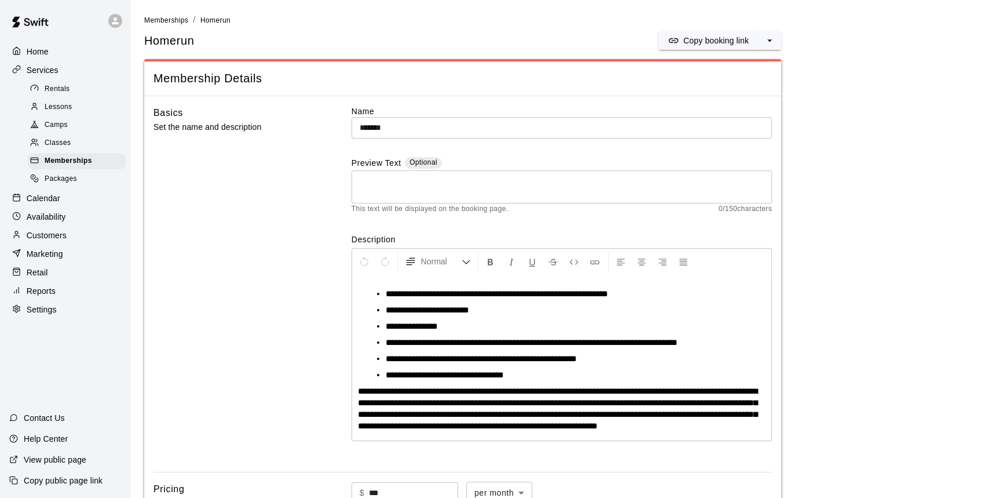
scroll to position [105, 0]
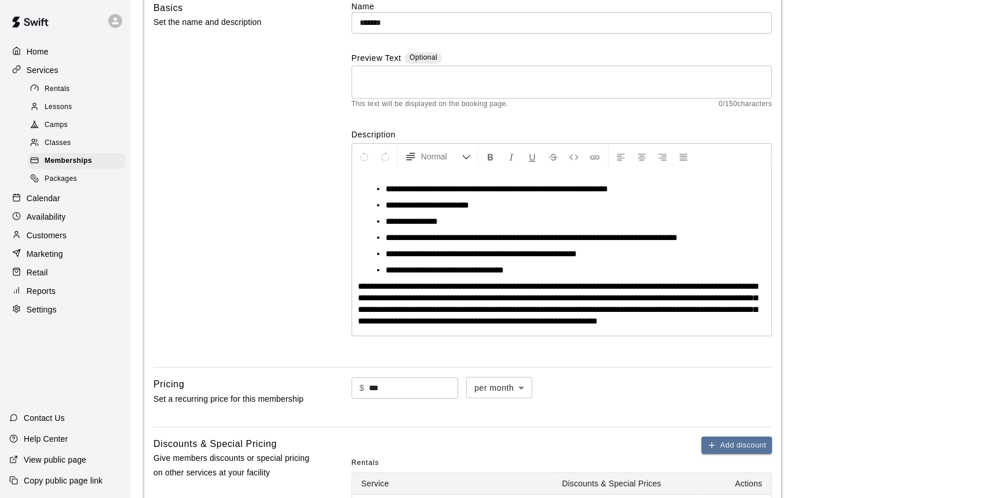
click at [55, 204] on p "Calendar" at bounding box center [44, 198] width 34 height 12
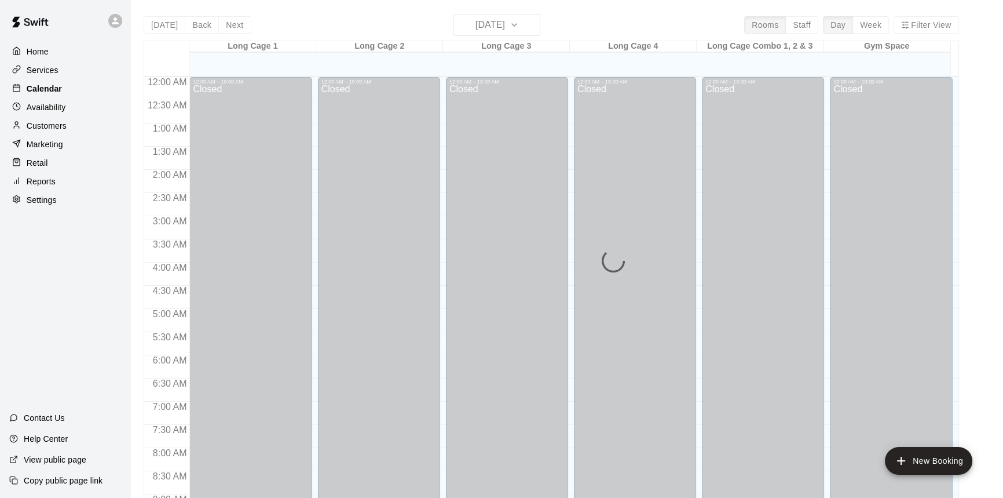
scroll to position [643, 0]
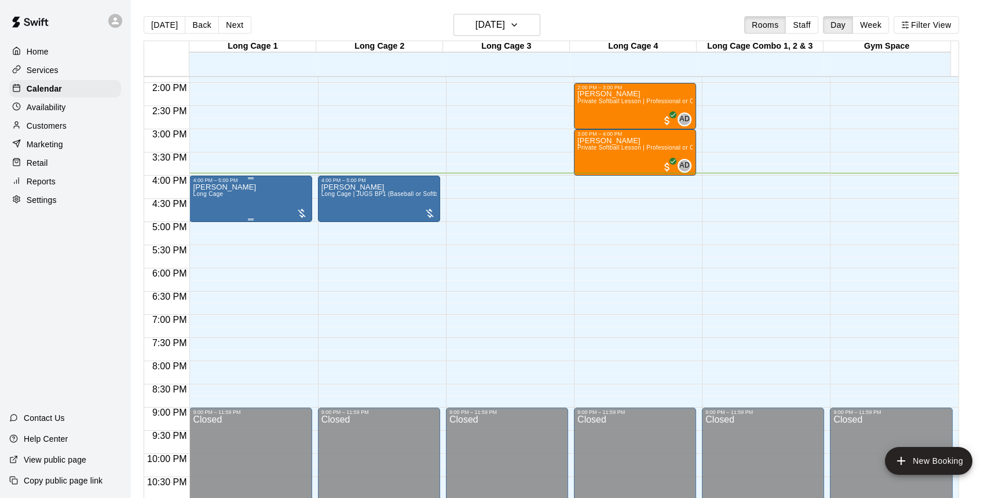
click at [221, 195] on span "Long Cage" at bounding box center [208, 194] width 30 height 6
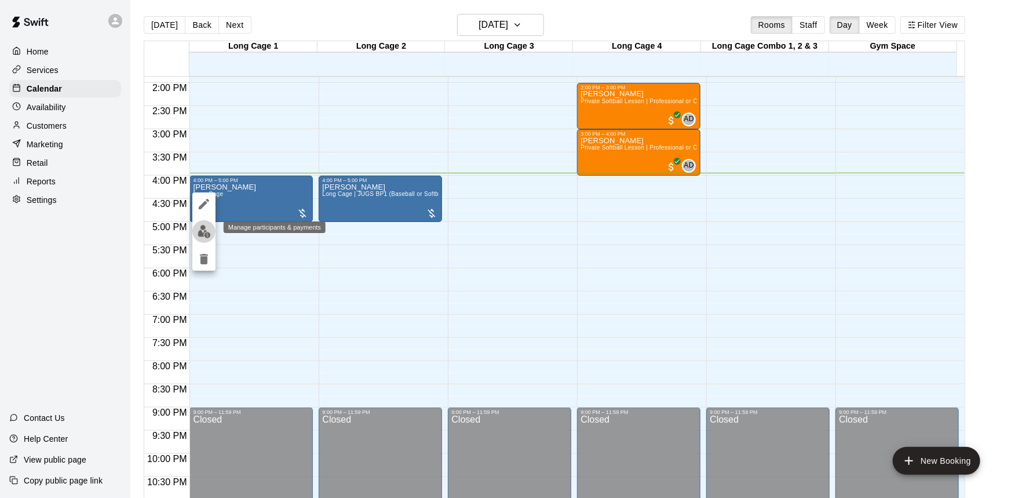
click at [206, 232] on img "edit" at bounding box center [204, 231] width 13 height 13
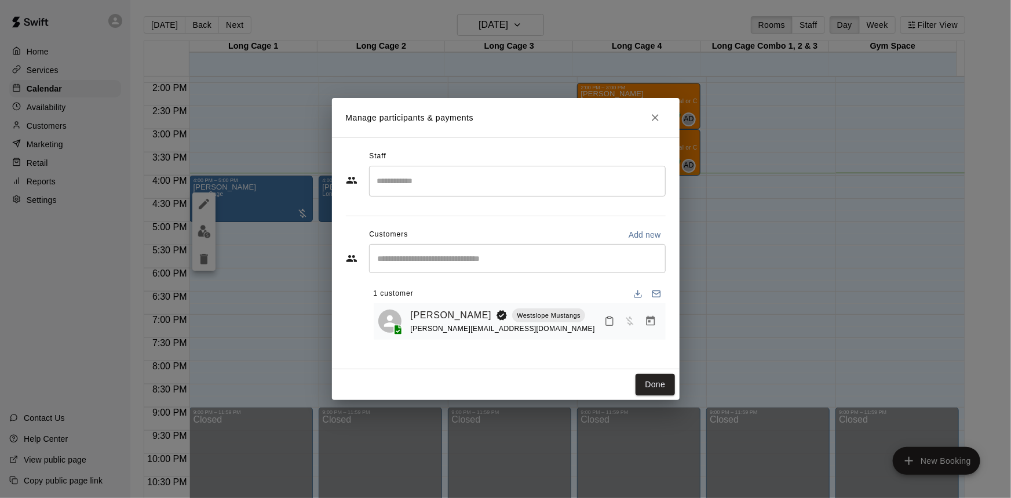
click at [649, 322] on icon "Manage bookings & payment" at bounding box center [650, 321] width 9 height 10
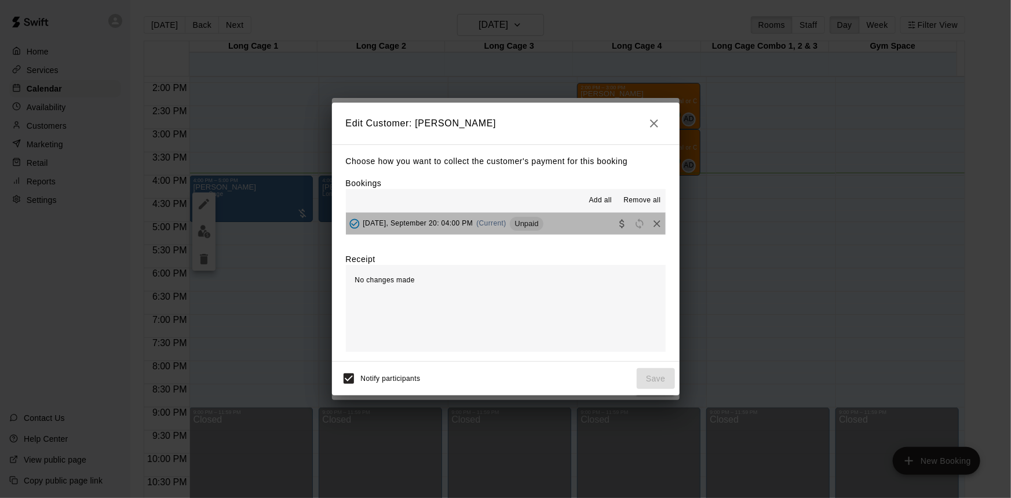
click at [524, 227] on span "Unpaid" at bounding box center [526, 223] width 33 height 9
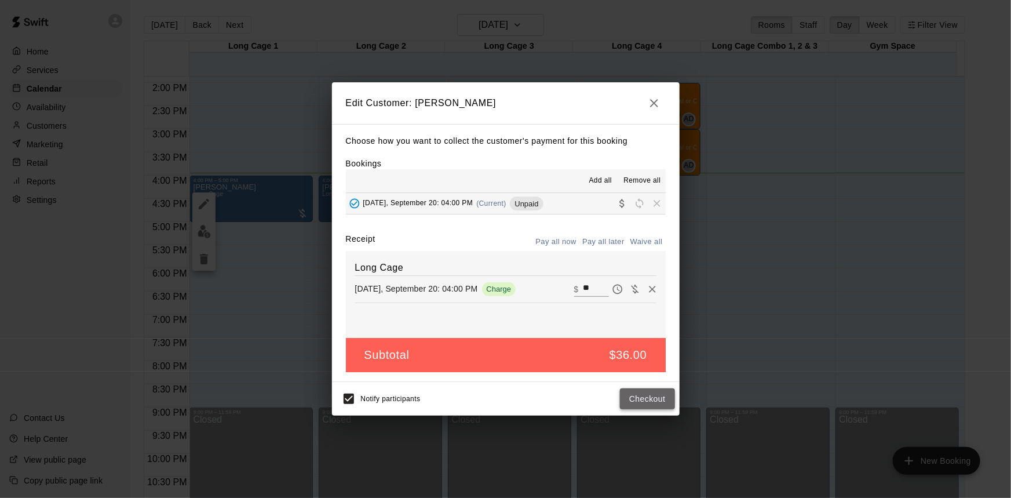
click at [644, 402] on button "Checkout" at bounding box center [647, 398] width 54 height 21
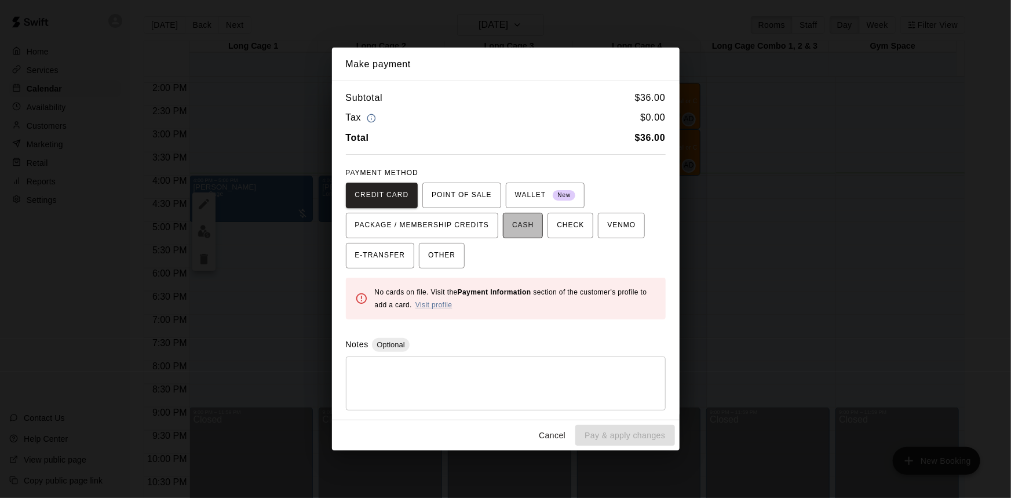
drag, startPoint x: 532, startPoint y: 226, endPoint x: 539, endPoint y: 234, distance: 10.7
click at [531, 225] on span "CASH" at bounding box center [522, 225] width 21 height 19
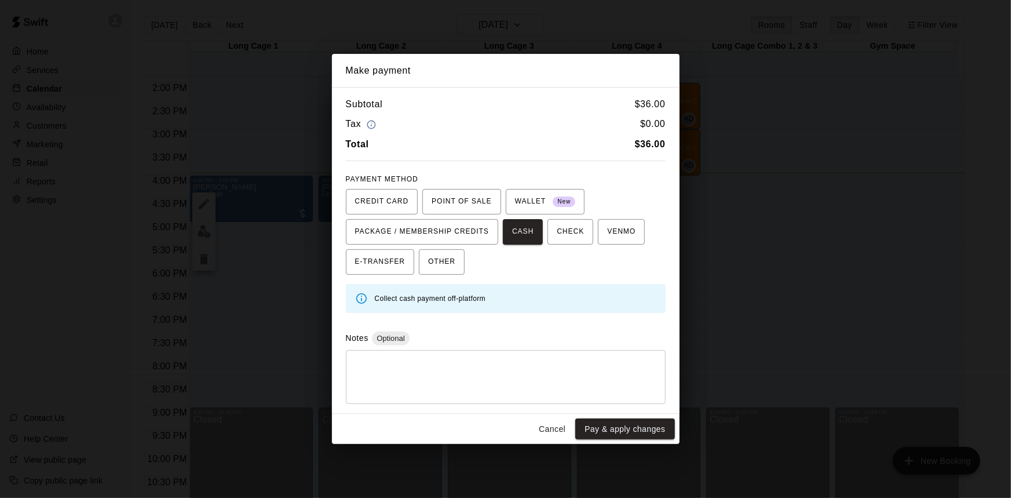
click at [630, 429] on button "Pay & apply changes" at bounding box center [624, 428] width 99 height 21
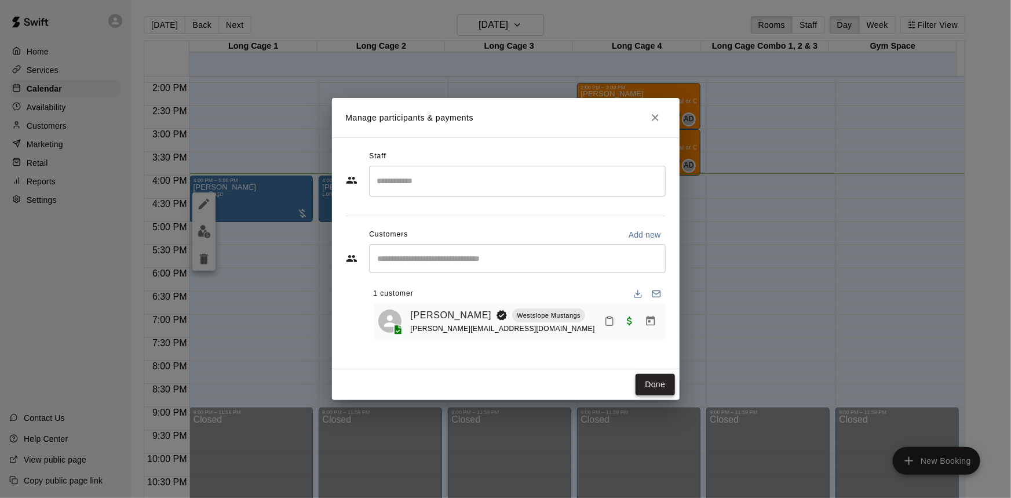
click at [647, 385] on button "Done" at bounding box center [655, 384] width 39 height 21
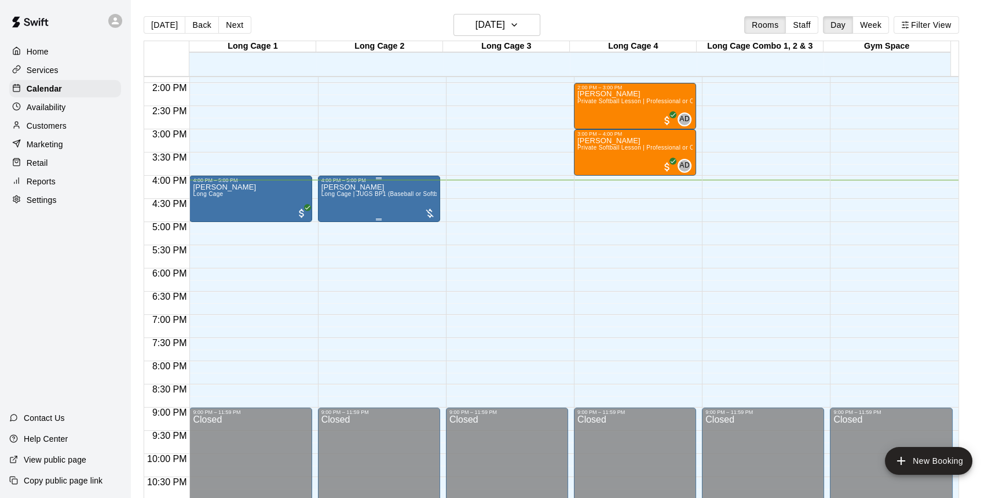
click at [432, 212] on div at bounding box center [430, 213] width 12 height 12
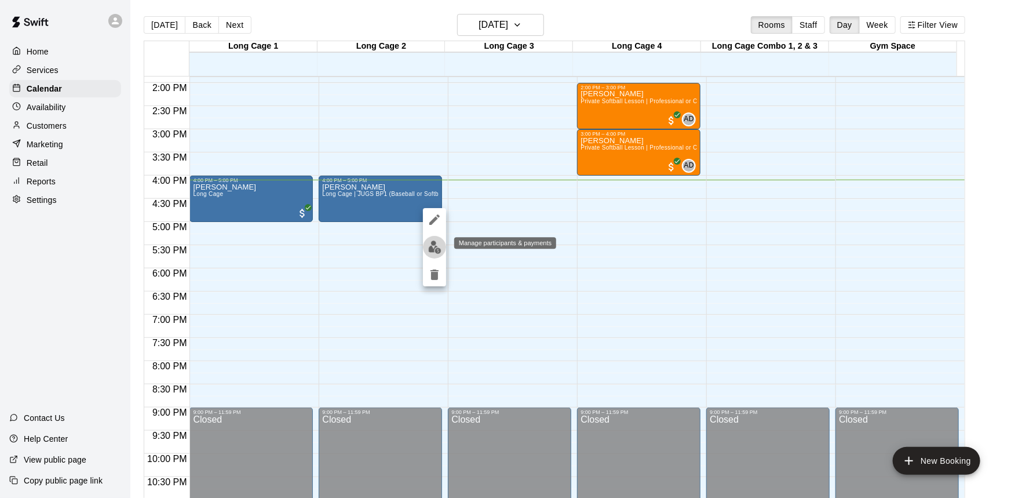
click at [439, 247] on img "edit" at bounding box center [434, 246] width 13 height 13
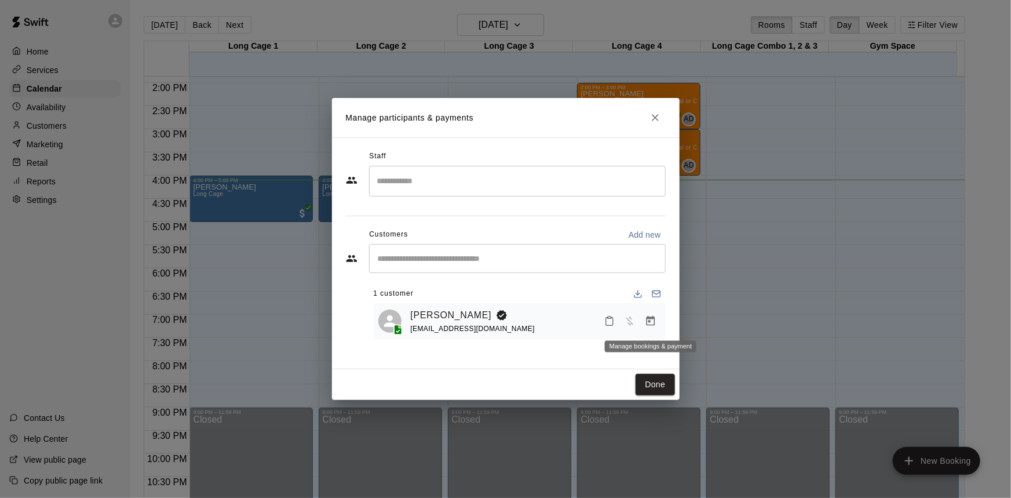
click at [650, 316] on icon "Manage bookings & payment" at bounding box center [651, 321] width 12 height 12
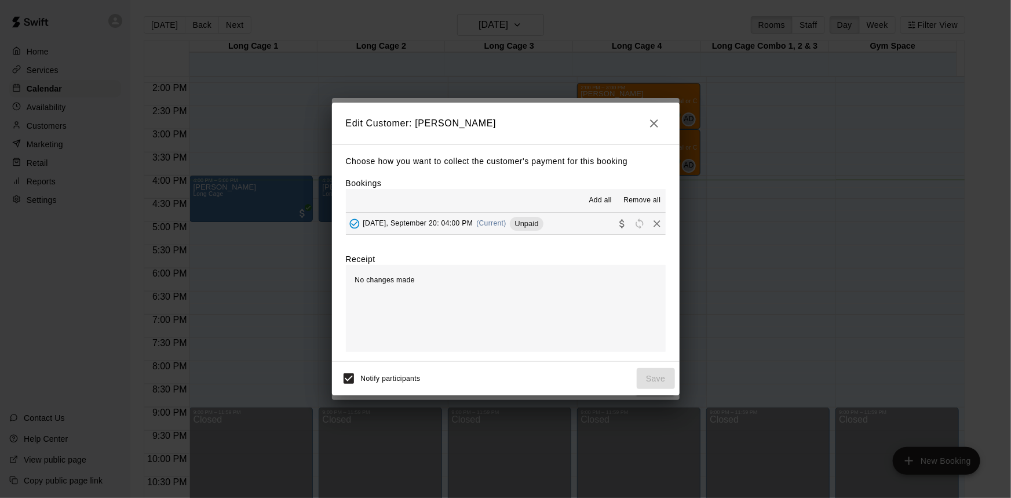
click at [462, 222] on span "Saturday, September 20: 04:00 PM" at bounding box center [418, 223] width 110 height 8
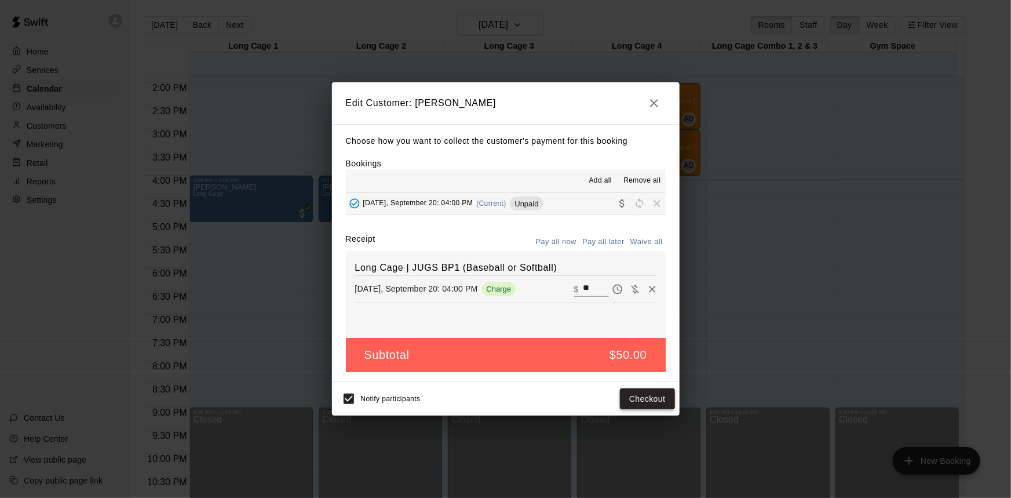
click at [642, 397] on button "Checkout" at bounding box center [647, 398] width 54 height 21
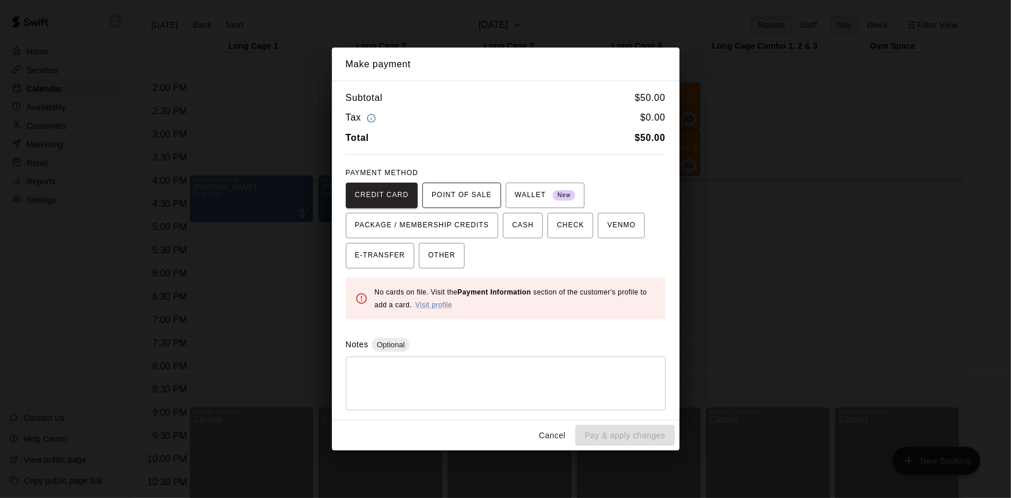
click at [459, 193] on span "POINT OF SALE" at bounding box center [462, 195] width 60 height 19
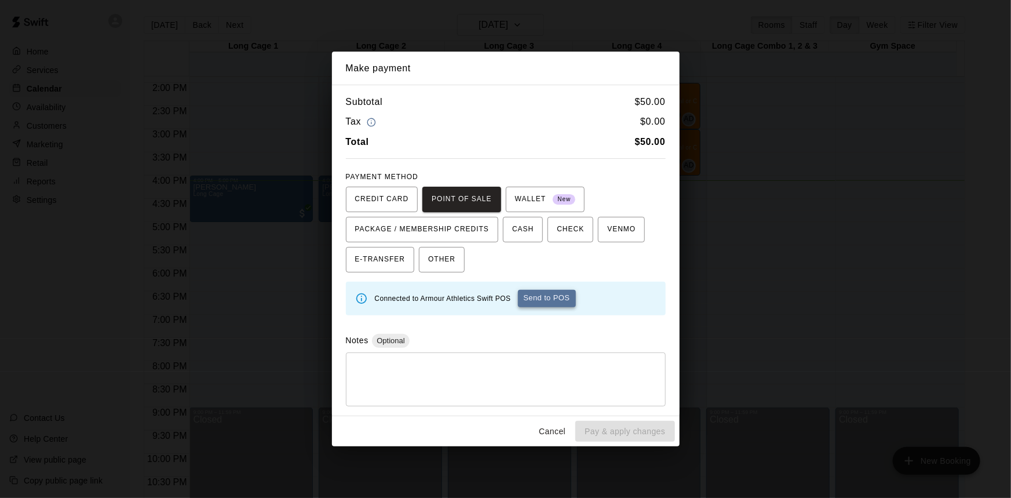
click at [550, 301] on button "Send to POS" at bounding box center [547, 298] width 58 height 17
click at [530, 236] on span "CASH" at bounding box center [522, 229] width 21 height 19
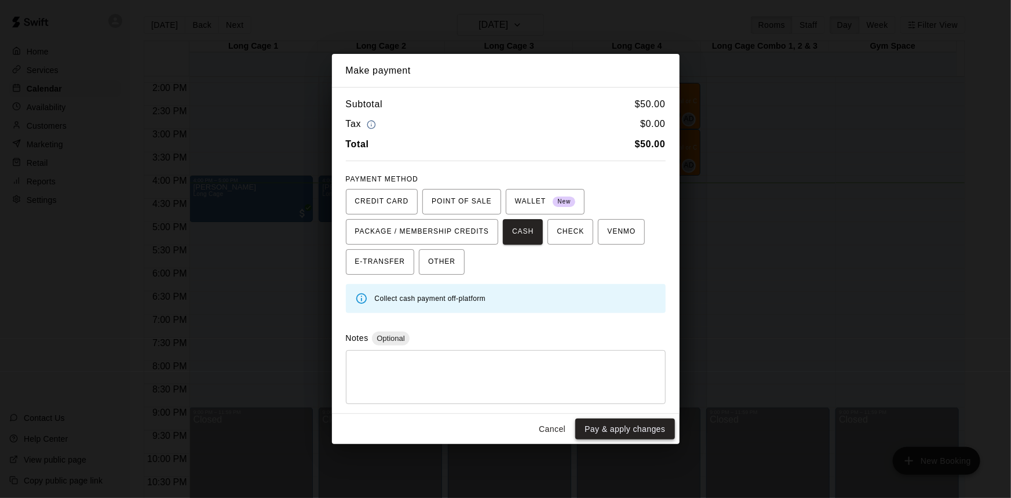
click at [618, 425] on button "Pay & apply changes" at bounding box center [624, 428] width 99 height 21
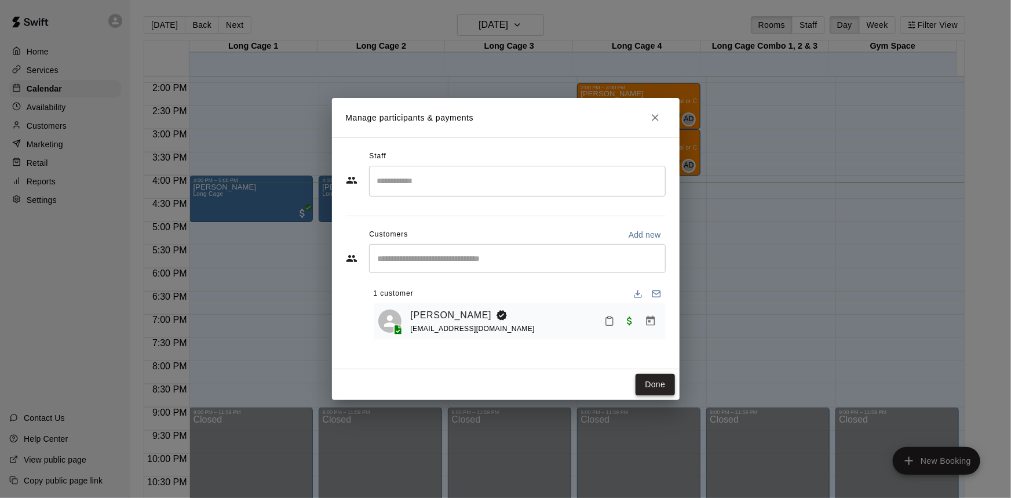
click at [649, 388] on button "Done" at bounding box center [655, 384] width 39 height 21
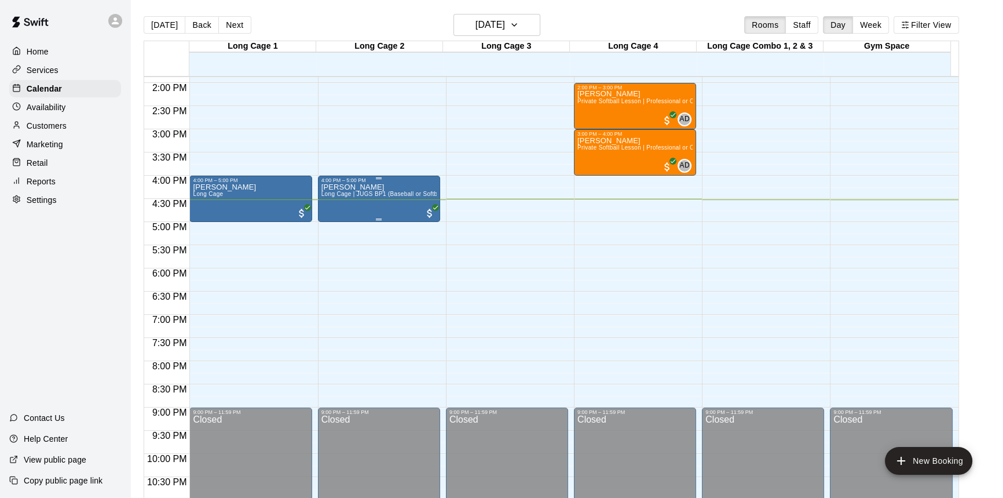
click at [397, 199] on div "Alejandro Arredondo Long Cage | JUGS BP1 (Baseball or Softball)" at bounding box center [379, 432] width 115 height 498
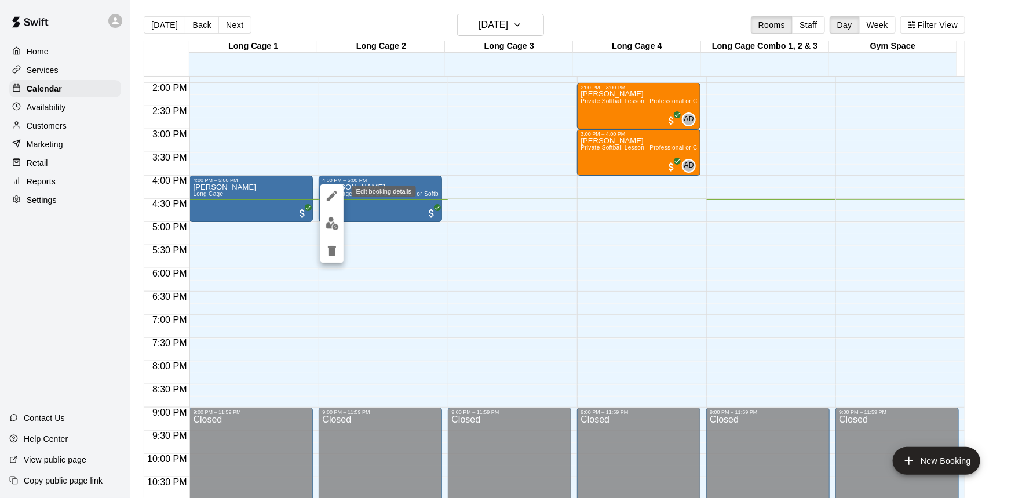
click at [335, 197] on icon "edit" at bounding box center [332, 196] width 14 height 14
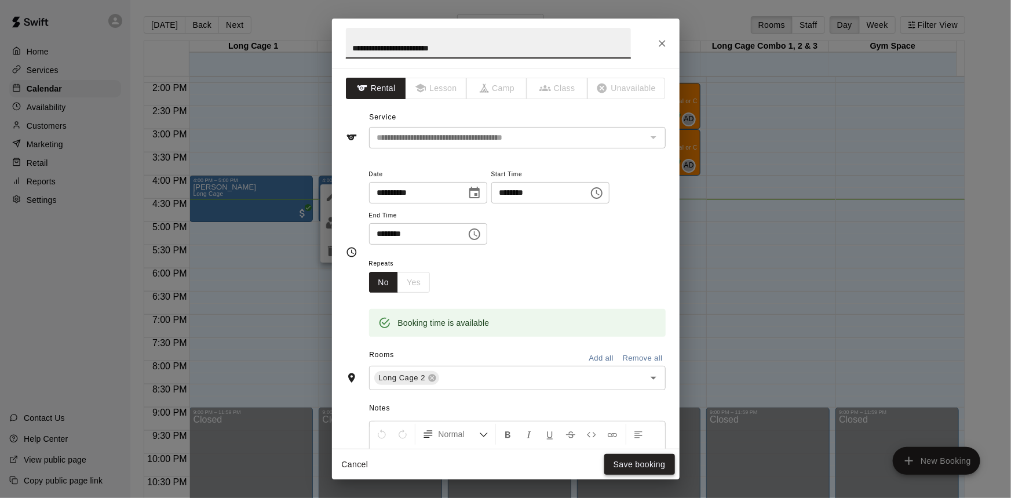
type input "**********"
click at [655, 465] on button "Save booking" at bounding box center [639, 464] width 71 height 21
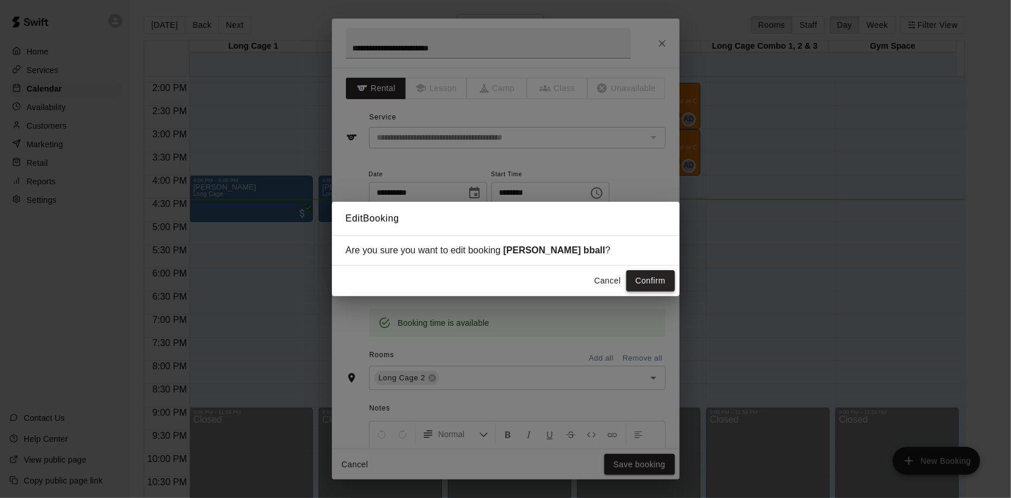
click at [653, 277] on button "Confirm" at bounding box center [650, 280] width 49 height 21
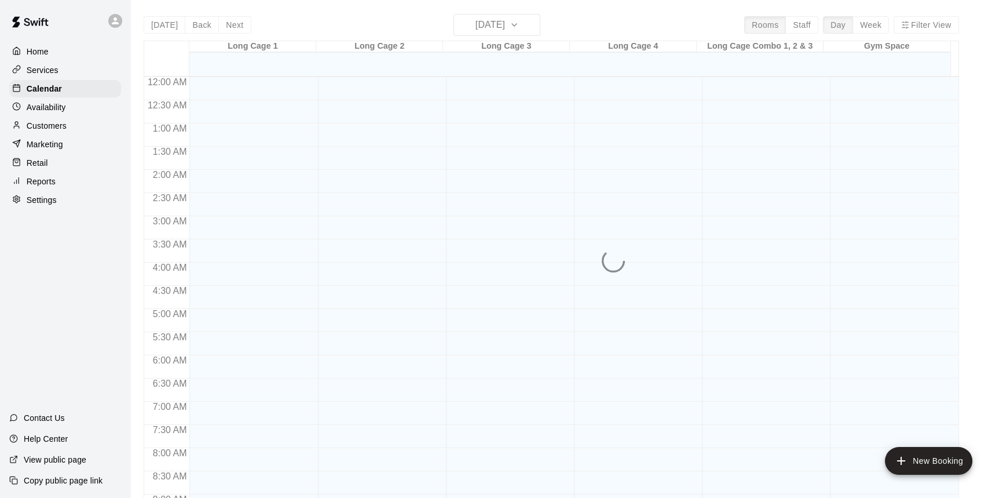
scroll to position [643, 0]
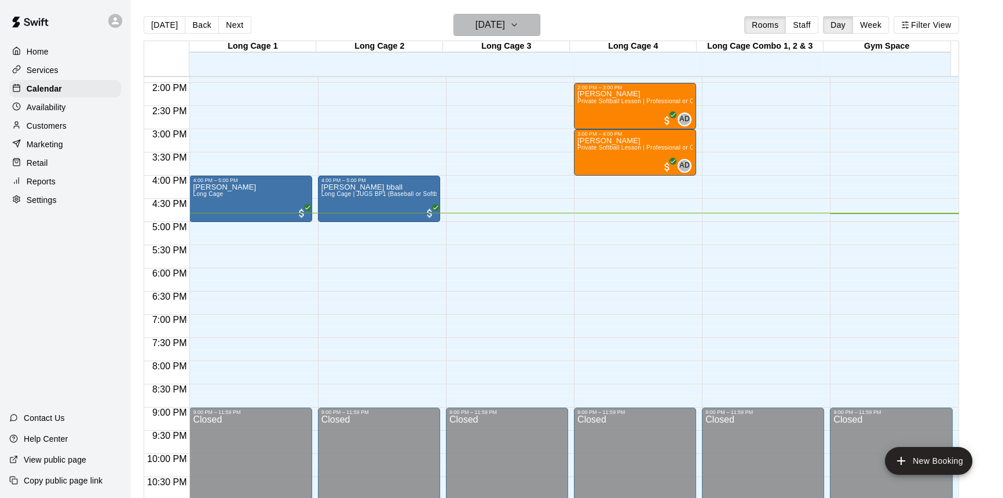
click at [505, 22] on h6 "[DATE]" at bounding box center [491, 25] width 30 height 16
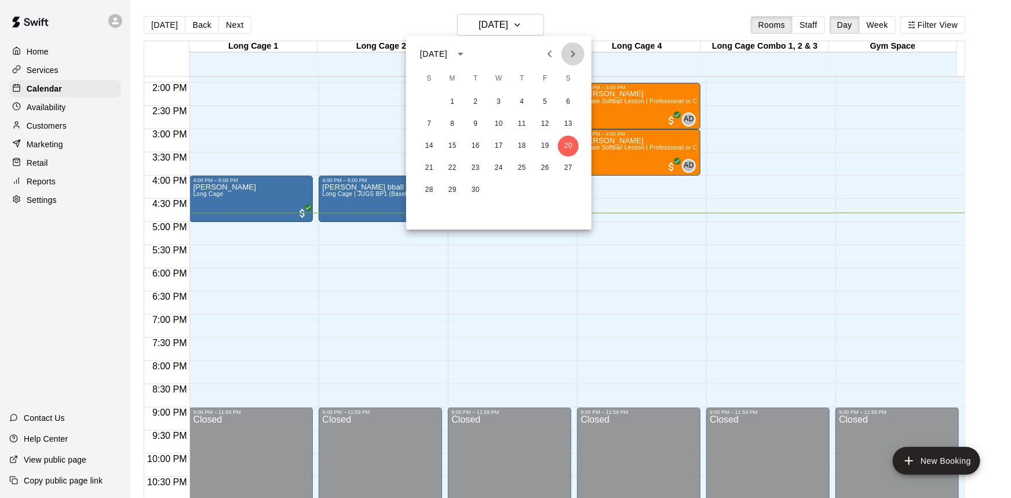
click at [573, 53] on icon "Next month" at bounding box center [573, 53] width 4 height 7
click at [546, 127] on button "10" at bounding box center [545, 124] width 21 height 21
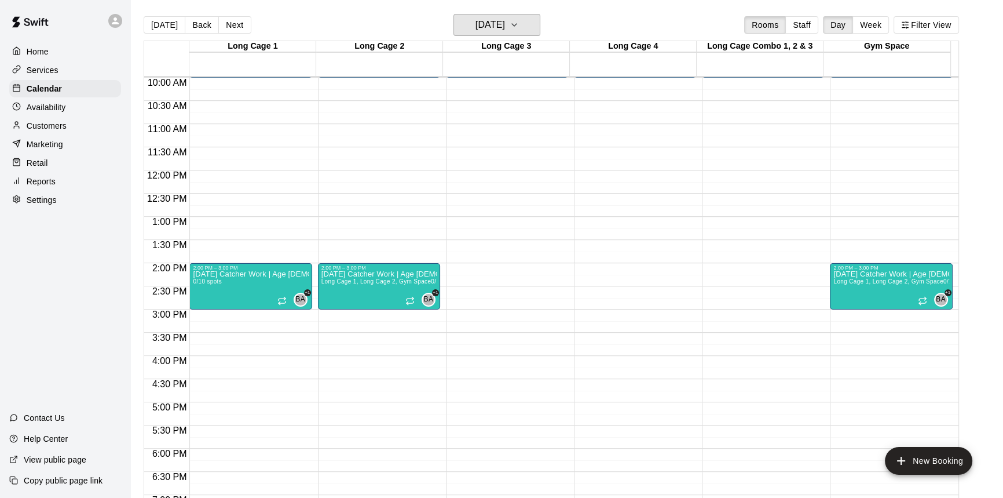
scroll to position [379, 0]
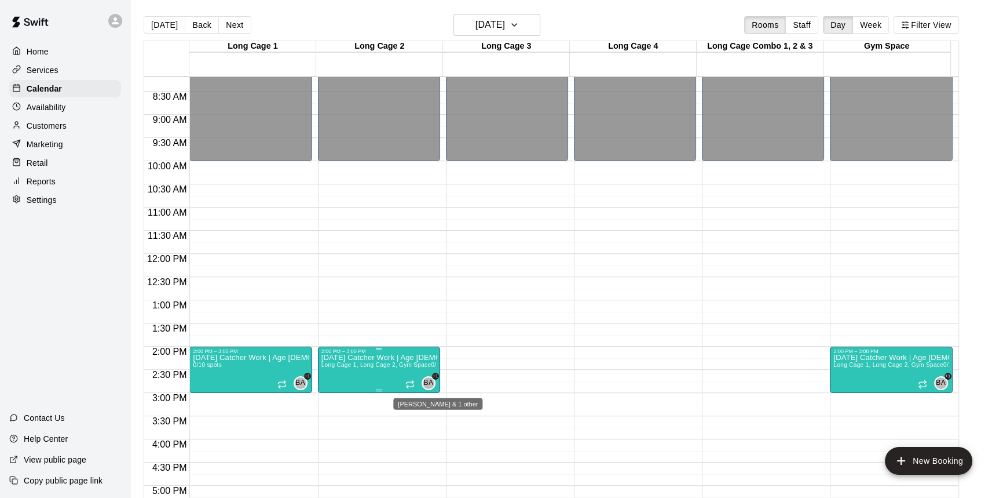
click at [428, 386] on span "BA" at bounding box center [428, 383] width 10 height 12
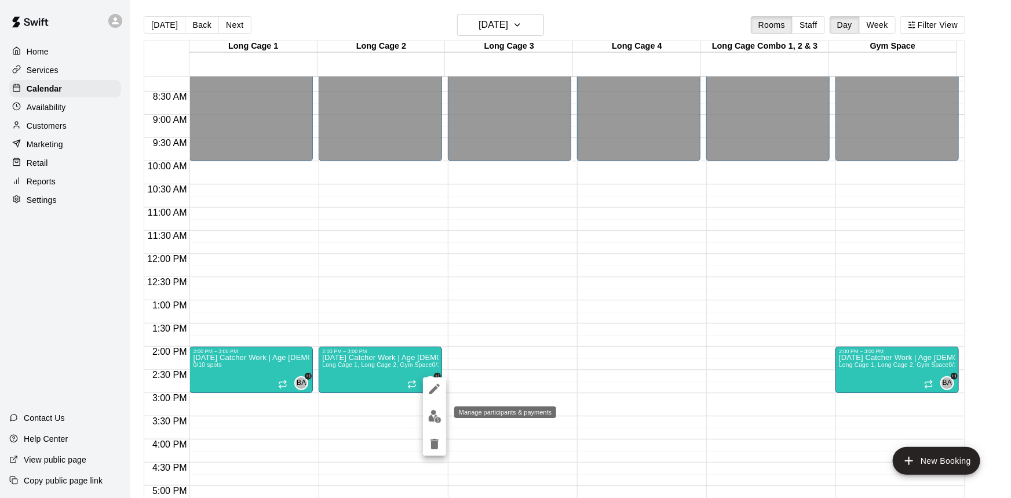
click at [437, 417] on img "edit" at bounding box center [434, 416] width 13 height 13
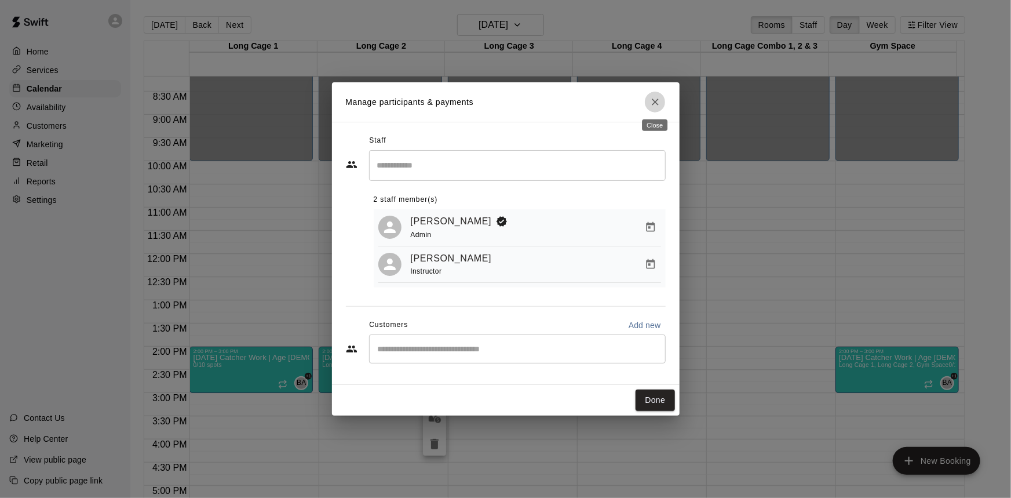
click at [652, 103] on icon "Close" at bounding box center [655, 101] width 7 height 7
